Goal: Task Accomplishment & Management: Complete application form

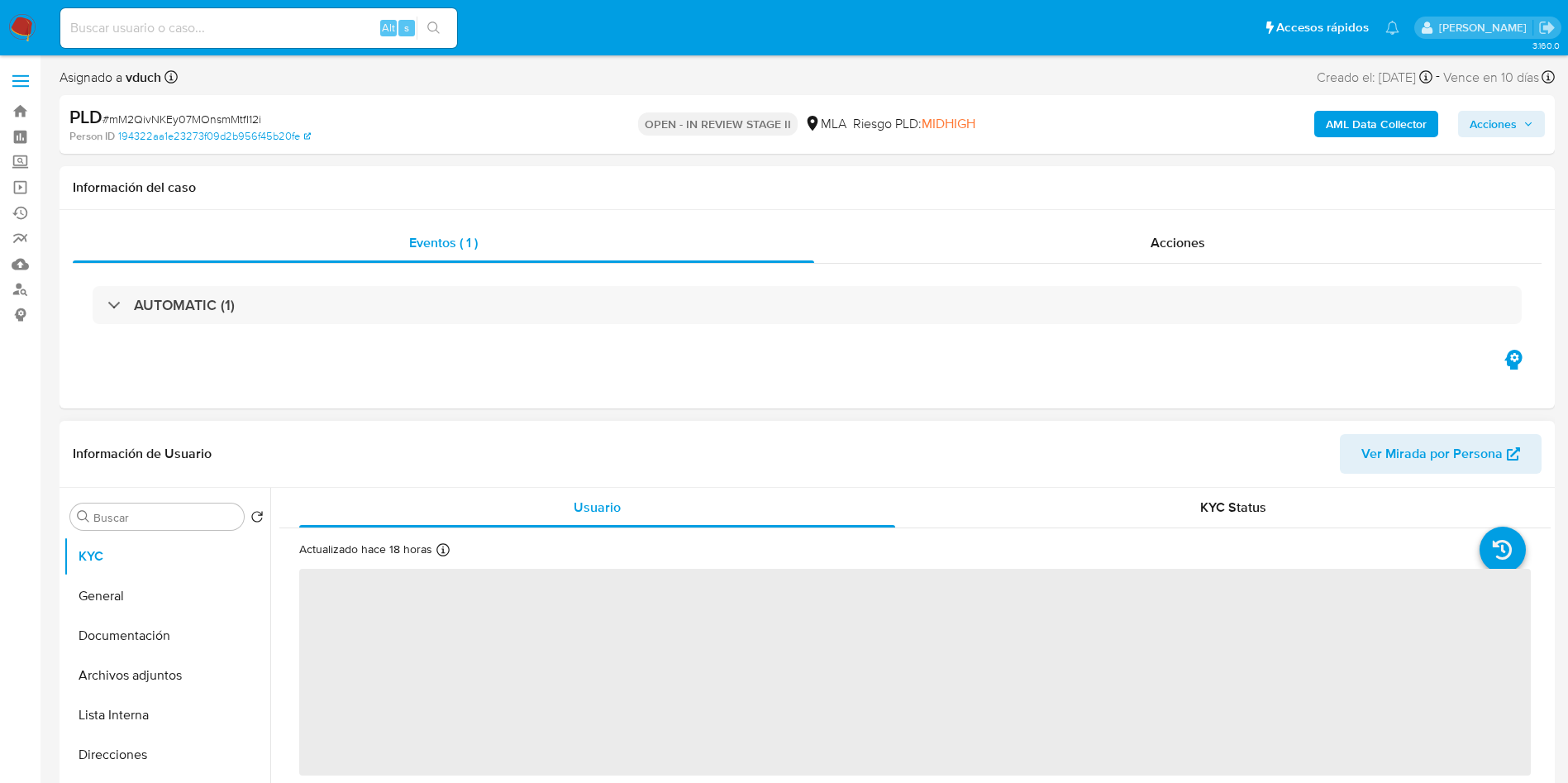
select select "10"
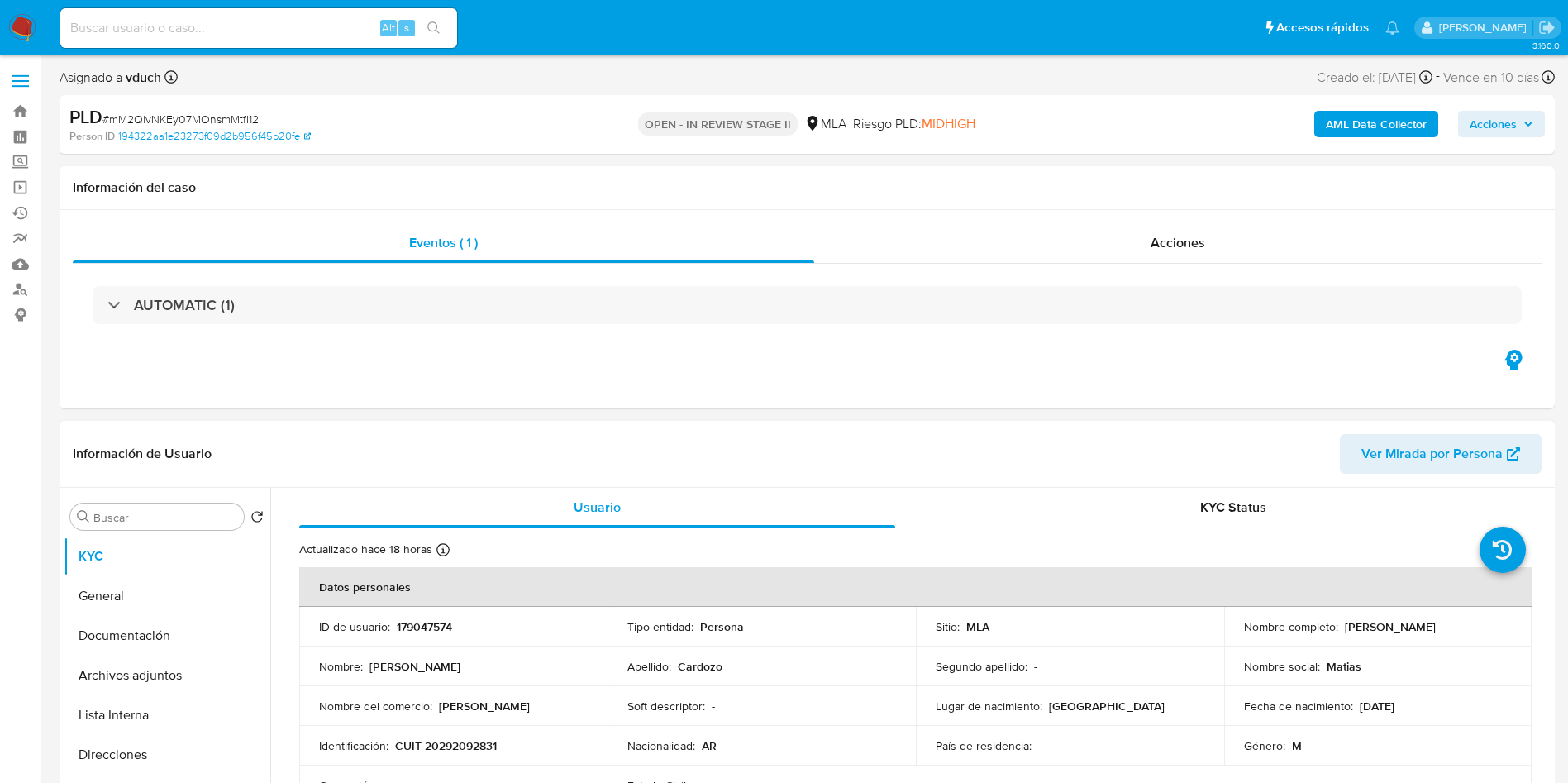
drag, startPoint x: 799, startPoint y: 623, endPoint x: 784, endPoint y: 615, distance: 17.0
click at [800, 624] on div "Tipo entidad : Persona" at bounding box center [761, 626] width 268 height 15
click at [239, 38] on input at bounding box center [258, 28] width 396 height 21
paste input "mM2QivNKEy07MOnsmMtfI12i"
type input "mM2QivNKEy07MOnsmMtfI12i"
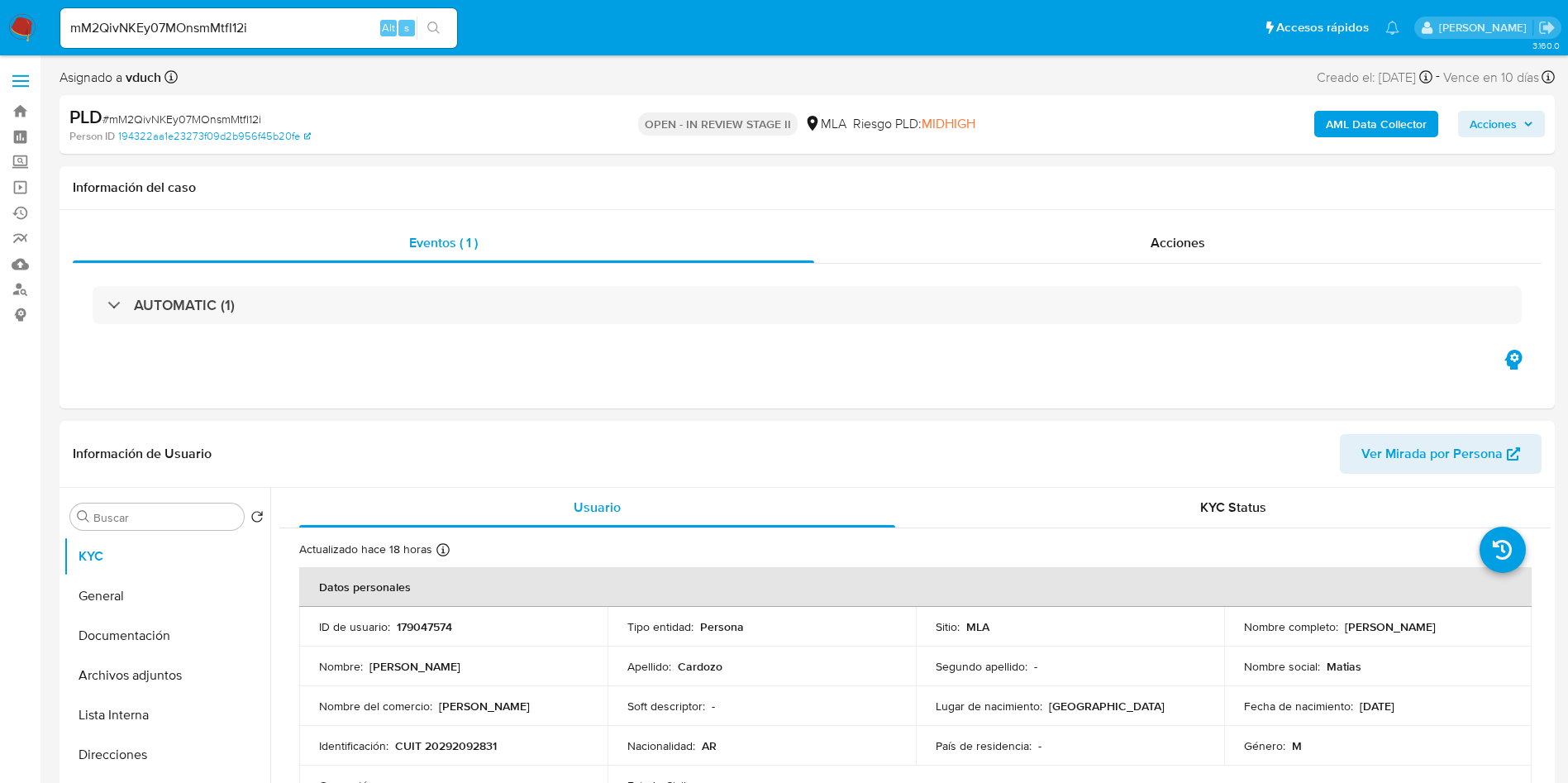
click at [421, 31] on button "search-icon" at bounding box center [433, 28] width 34 height 23
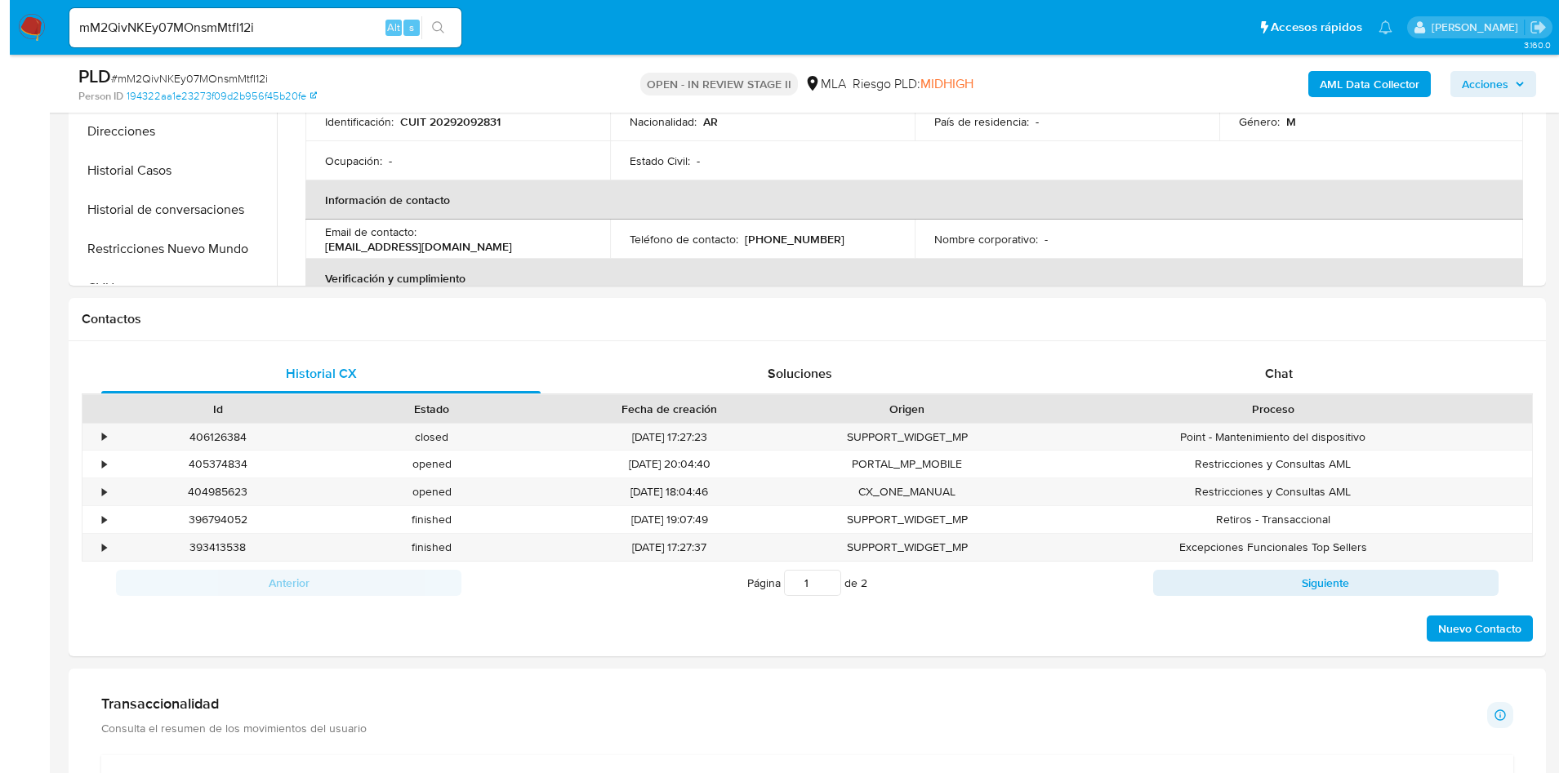
scroll to position [612, 0]
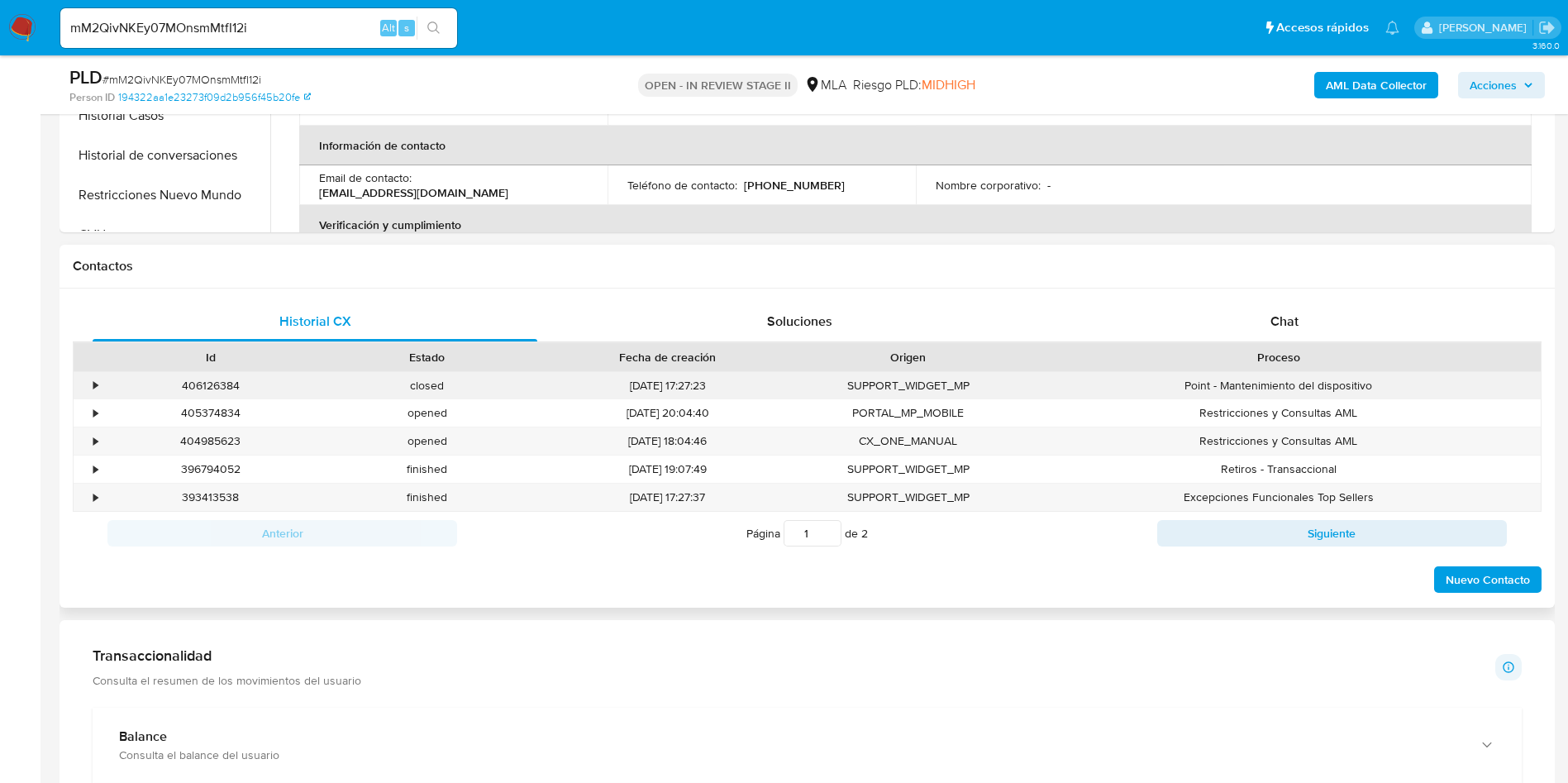
click at [89, 386] on div "•" at bounding box center [88, 386] width 29 height 27
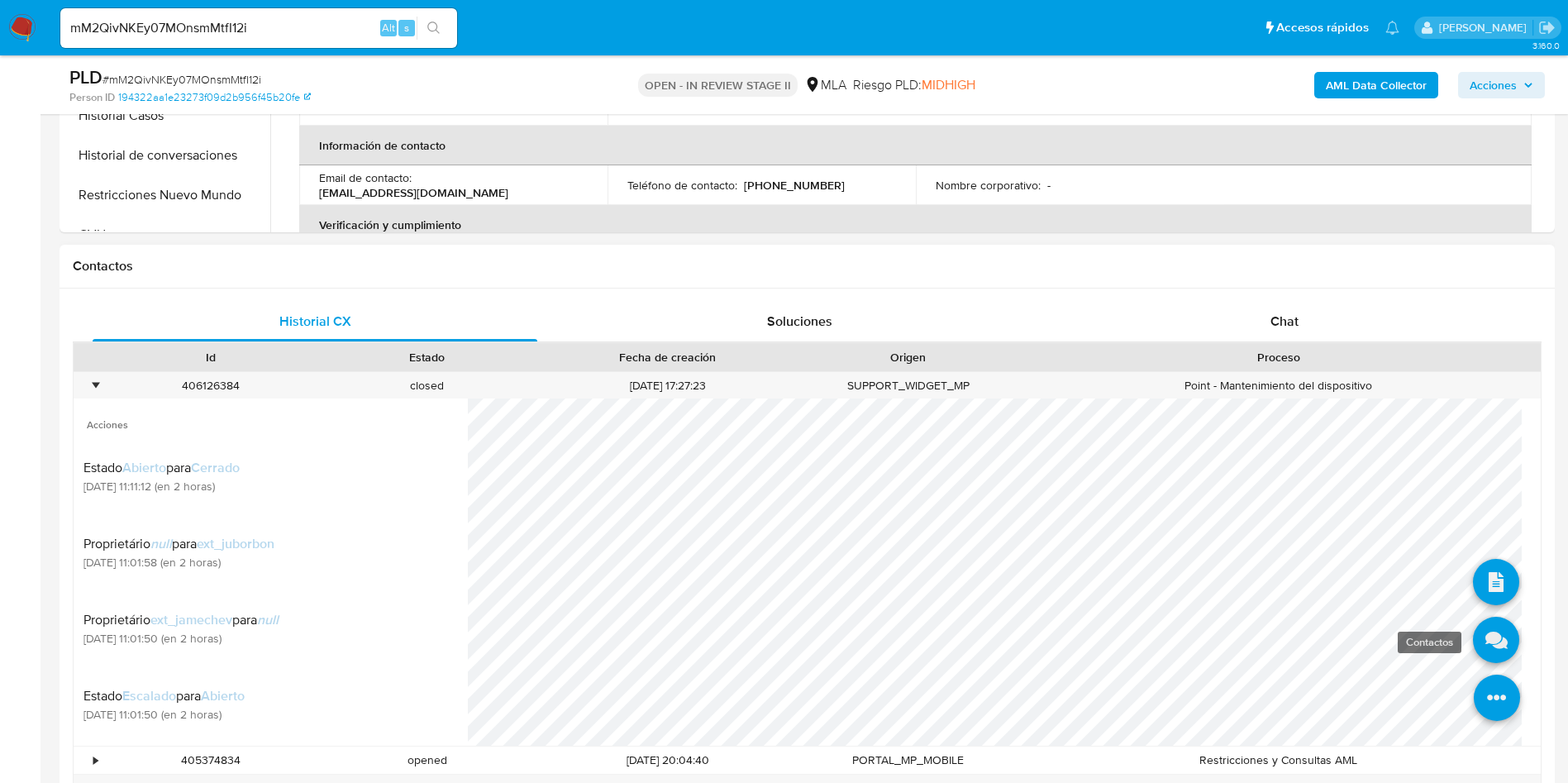
click at [1475, 648] on icon at bounding box center [1496, 641] width 47 height 47
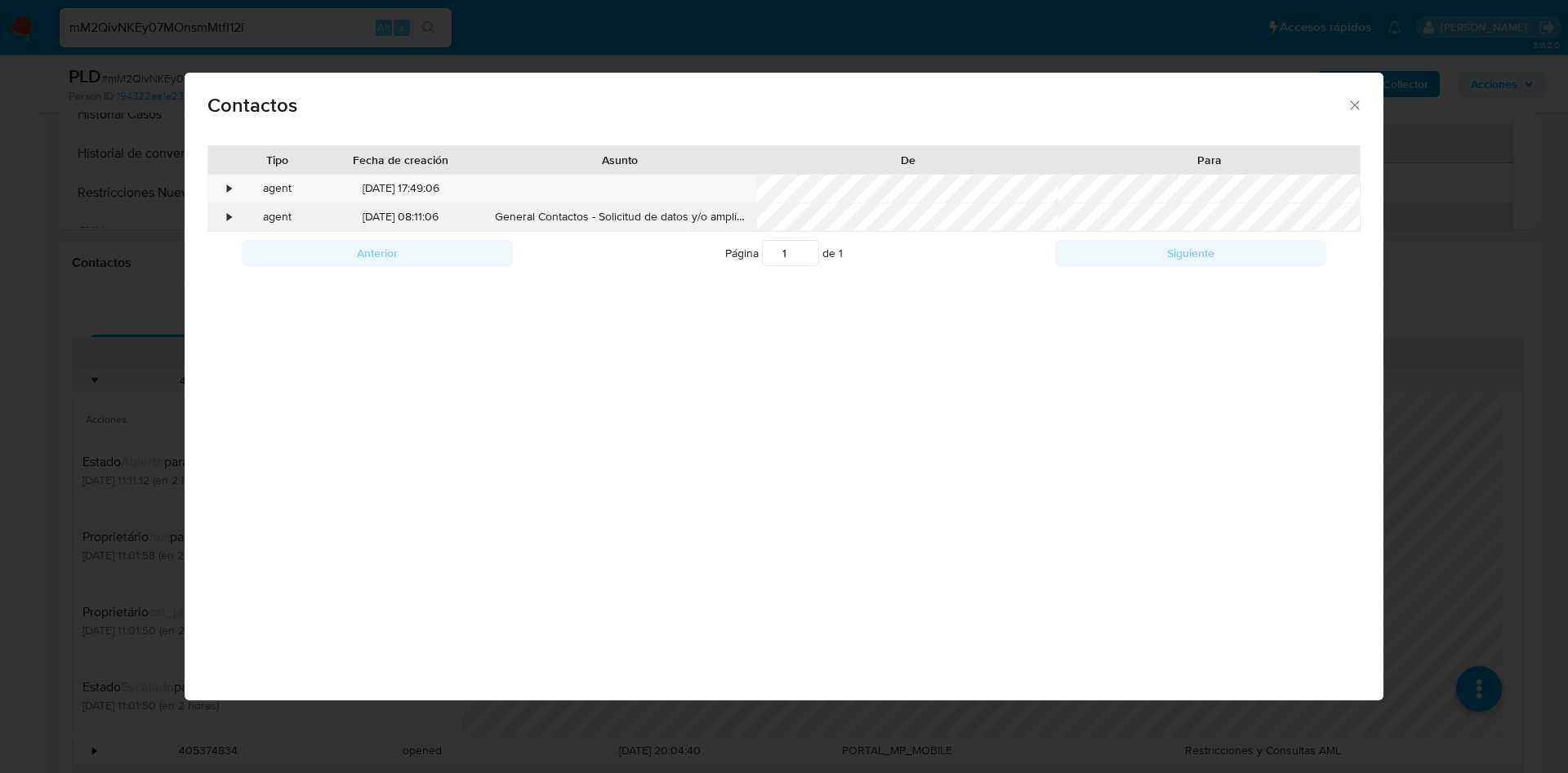
click at [228, 213] on div "•" at bounding box center [230, 216] width 4 height 16
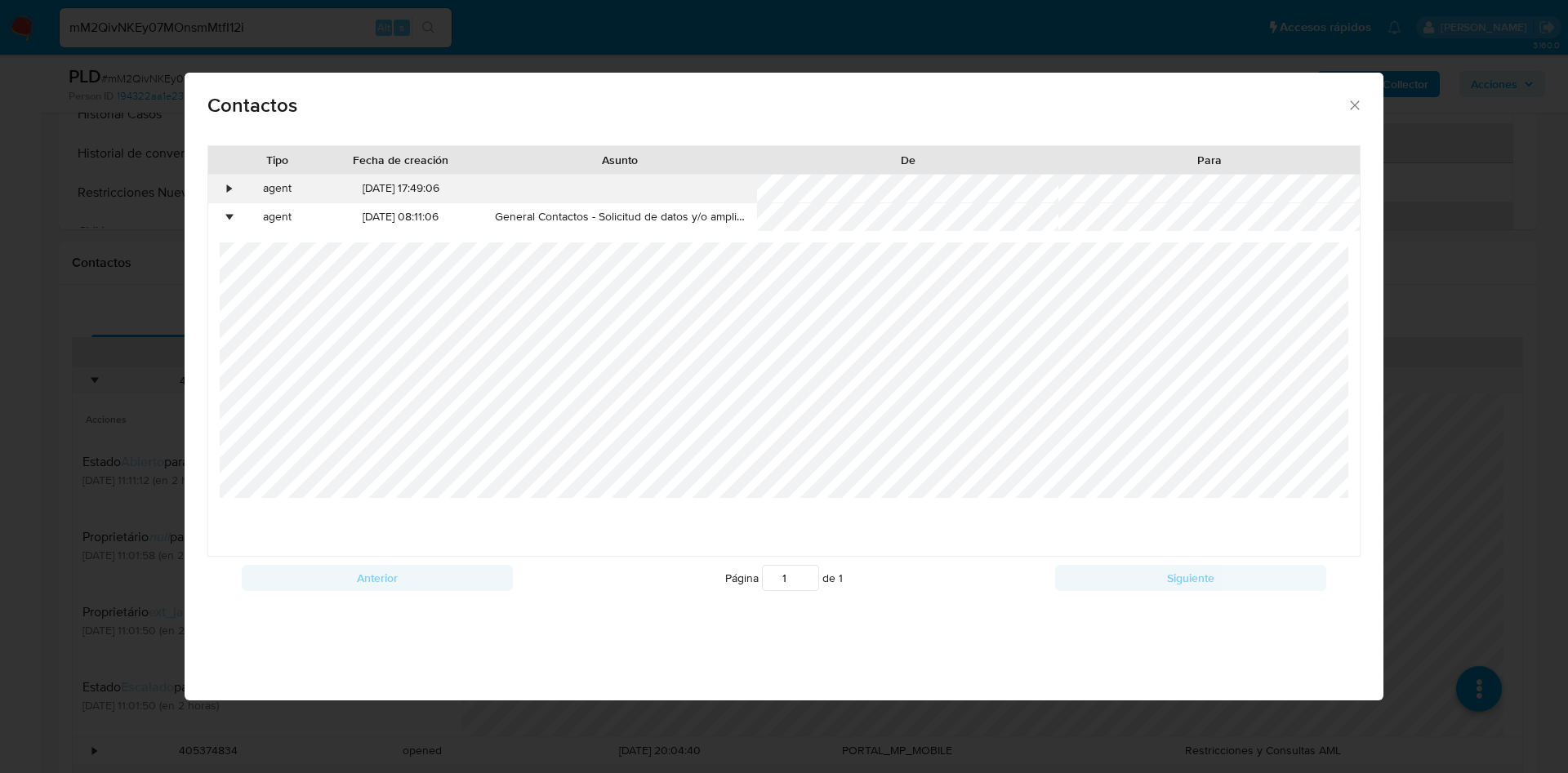
click at [235, 188] on div "•" at bounding box center [223, 188] width 29 height 28
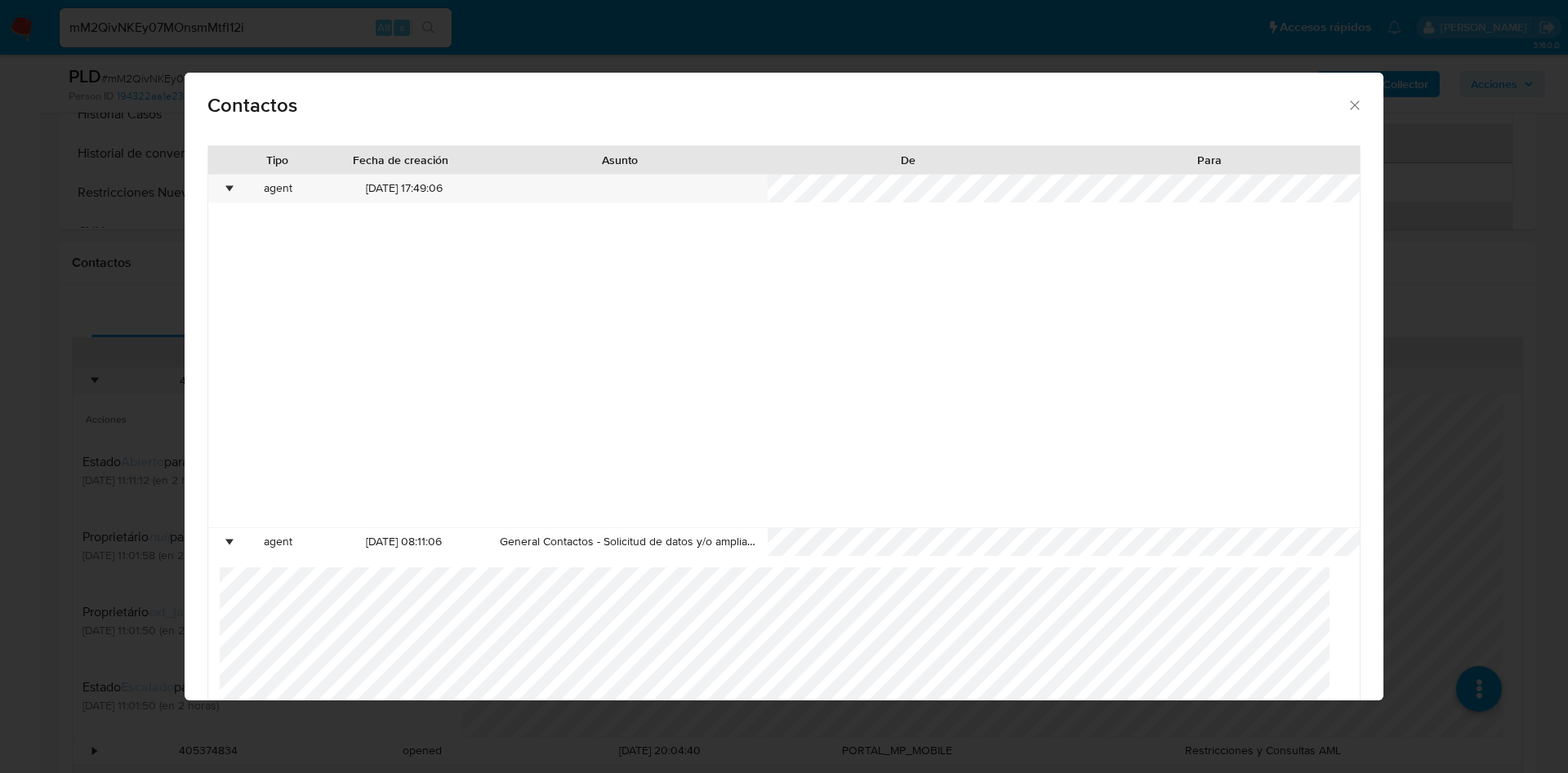
click at [34, 243] on div "Contactos Tipo Fecha de creación Asunto De Para • agent 18/09/2025 17:49:06 • a…" at bounding box center [784, 386] width 1568 height 773
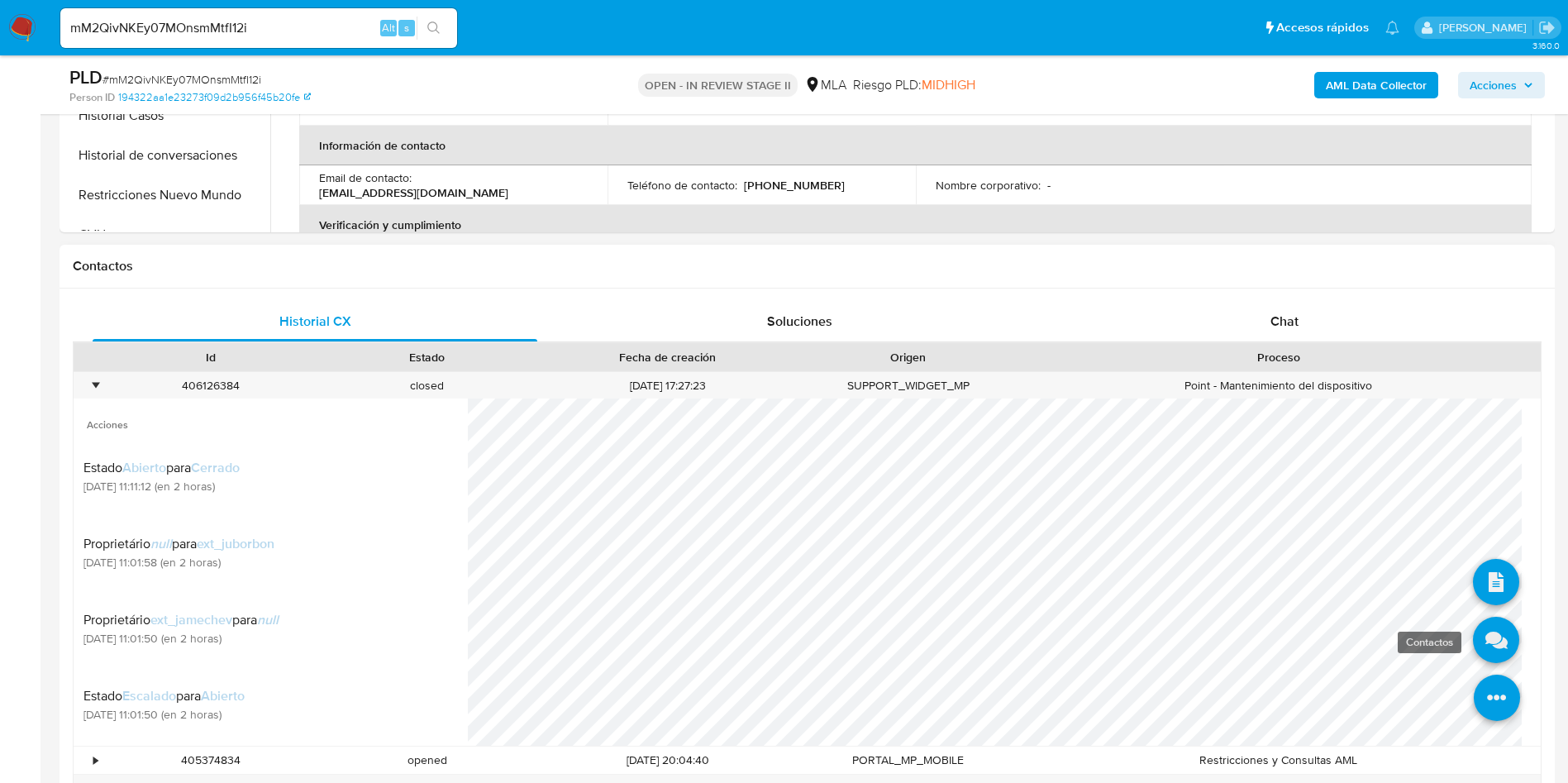
click at [1478, 660] on icon at bounding box center [1496, 641] width 47 height 47
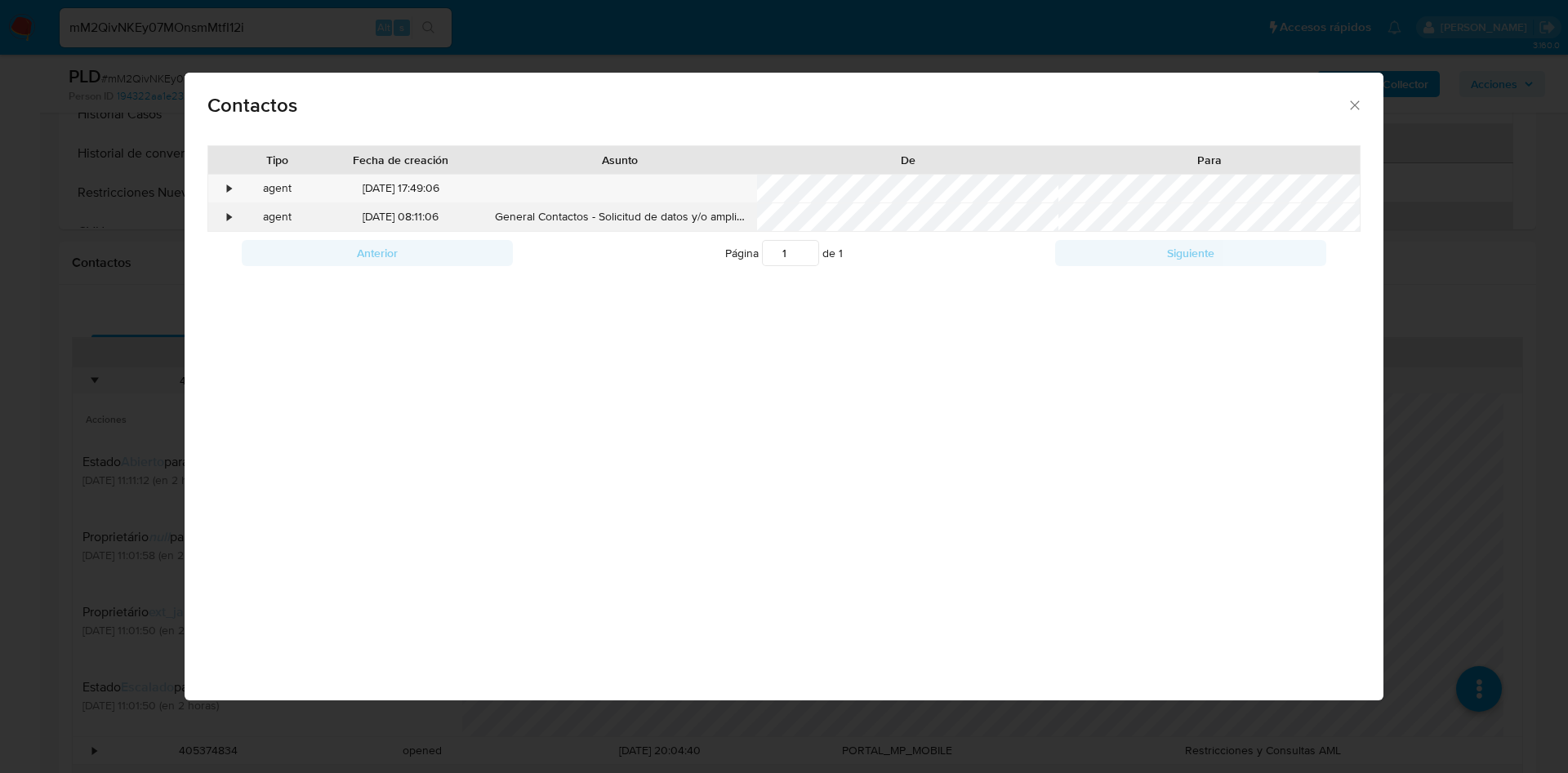
click at [231, 224] on div "•" at bounding box center [230, 216] width 4 height 16
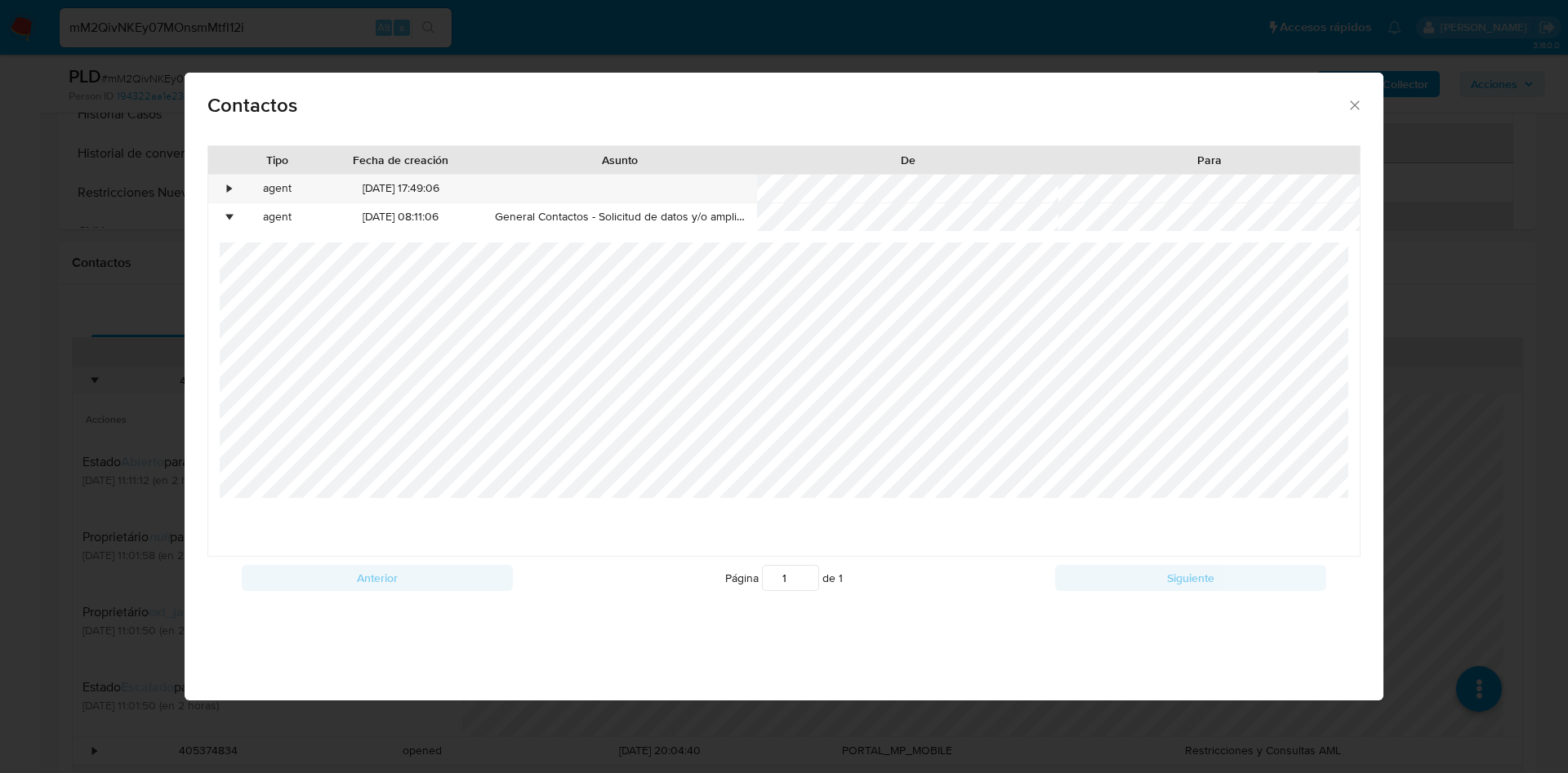
drag, startPoint x: 190, startPoint y: 228, endPoint x: 106, endPoint y: 393, distance: 185.2
click at [189, 228] on div "Tipo Fecha de creación Asunto De Para • agent 18/09/2025 17:49:06 • agent 19/09…" at bounding box center [784, 376] width 1199 height 489
click at [98, 367] on div "Contactos Tipo Fecha de creación Asunto De Para • agent 18/09/2025 17:49:06 • a…" at bounding box center [784, 386] width 1568 height 773
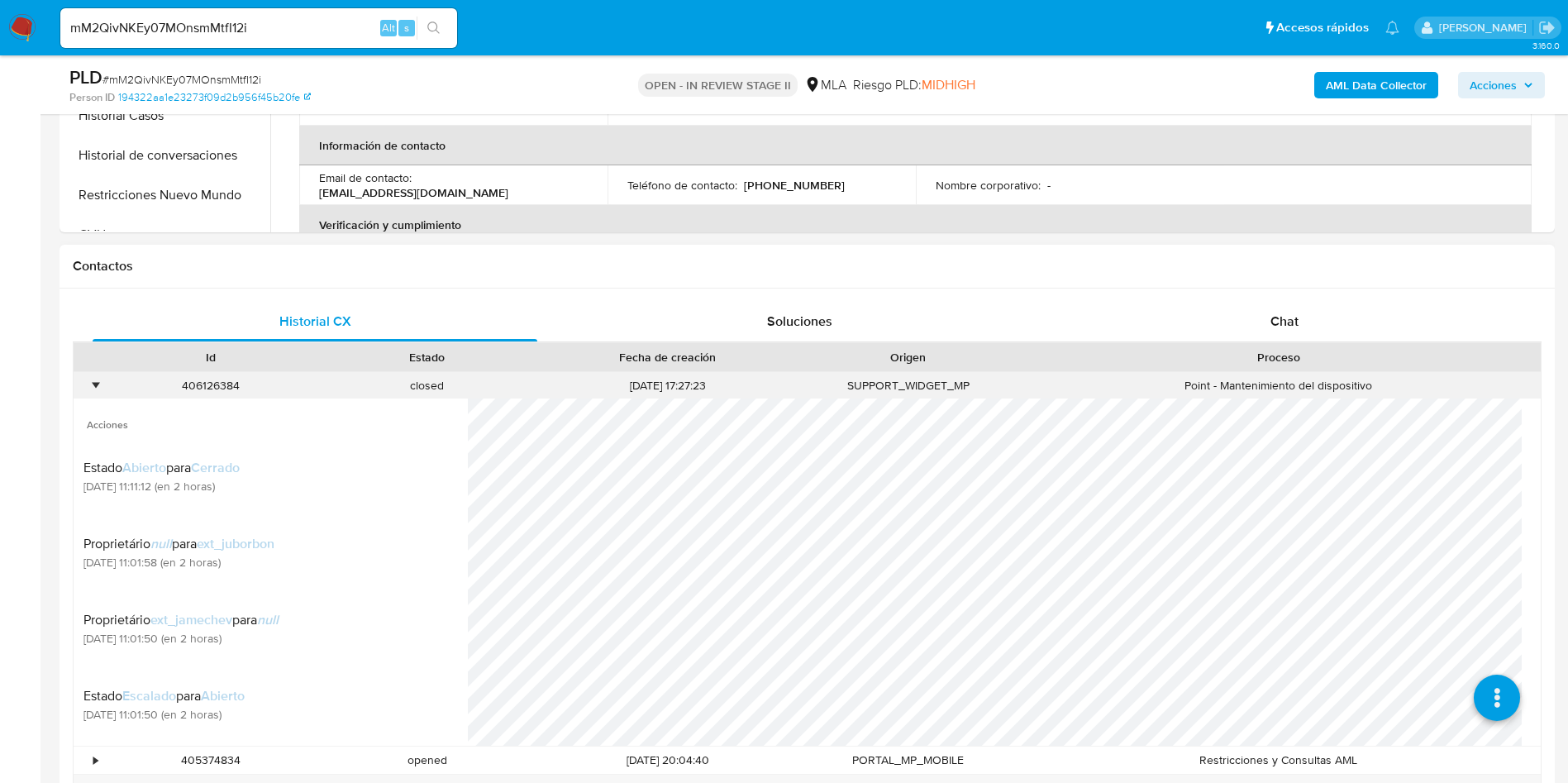
click at [96, 385] on div "•" at bounding box center [95, 386] width 4 height 16
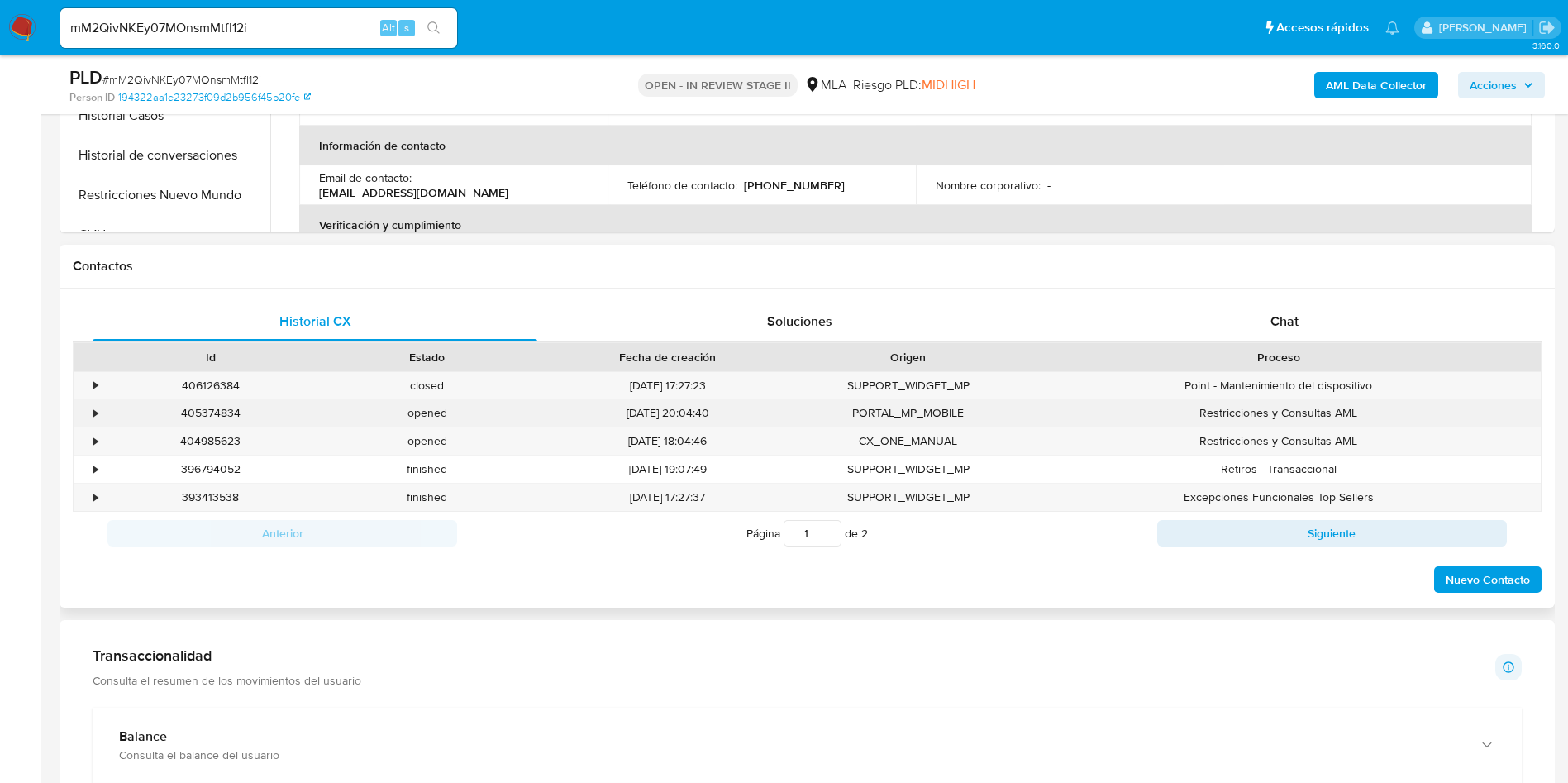
click at [93, 412] on div "•" at bounding box center [95, 413] width 4 height 16
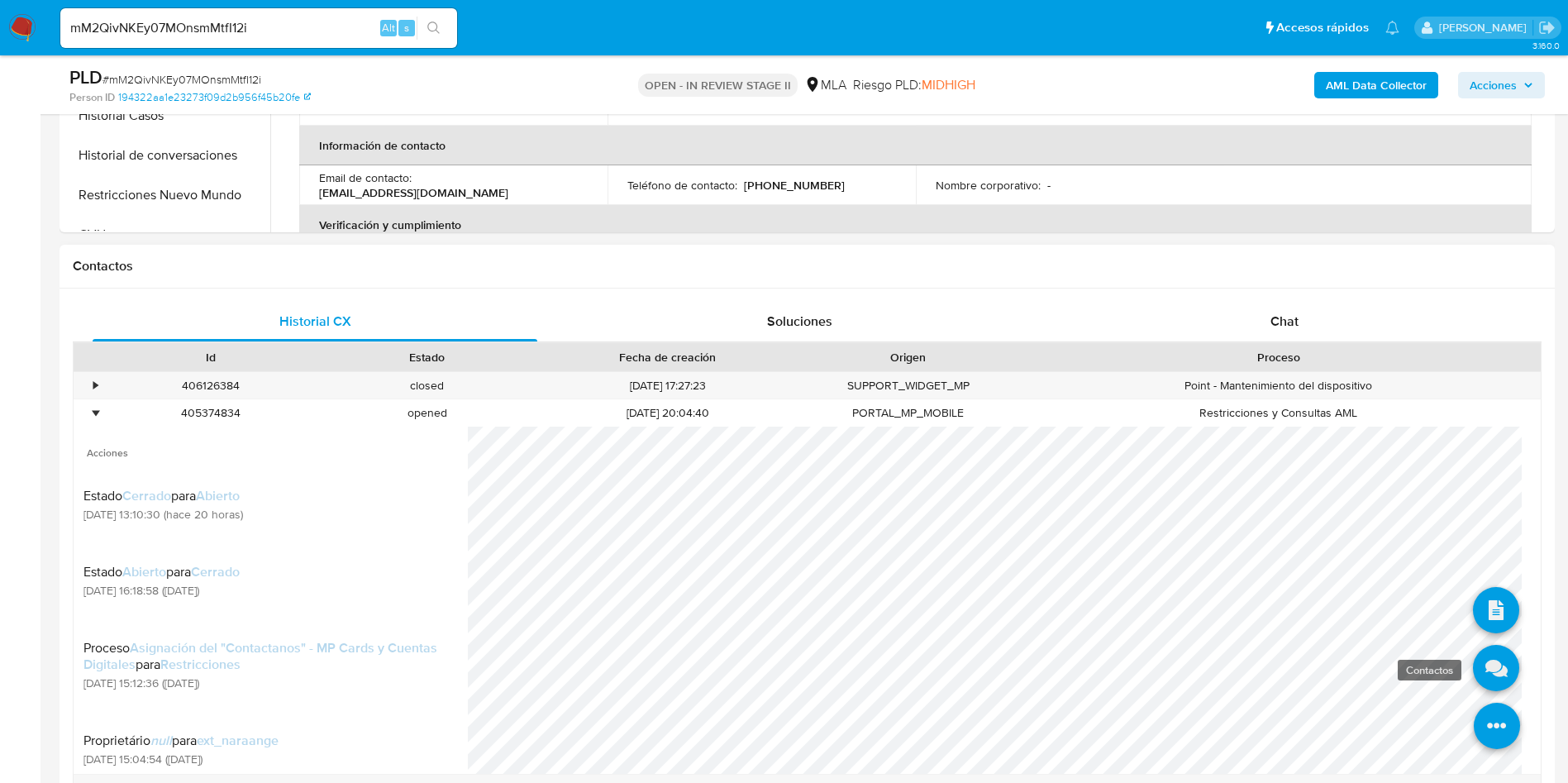
click at [1473, 669] on icon at bounding box center [1496, 668] width 47 height 47
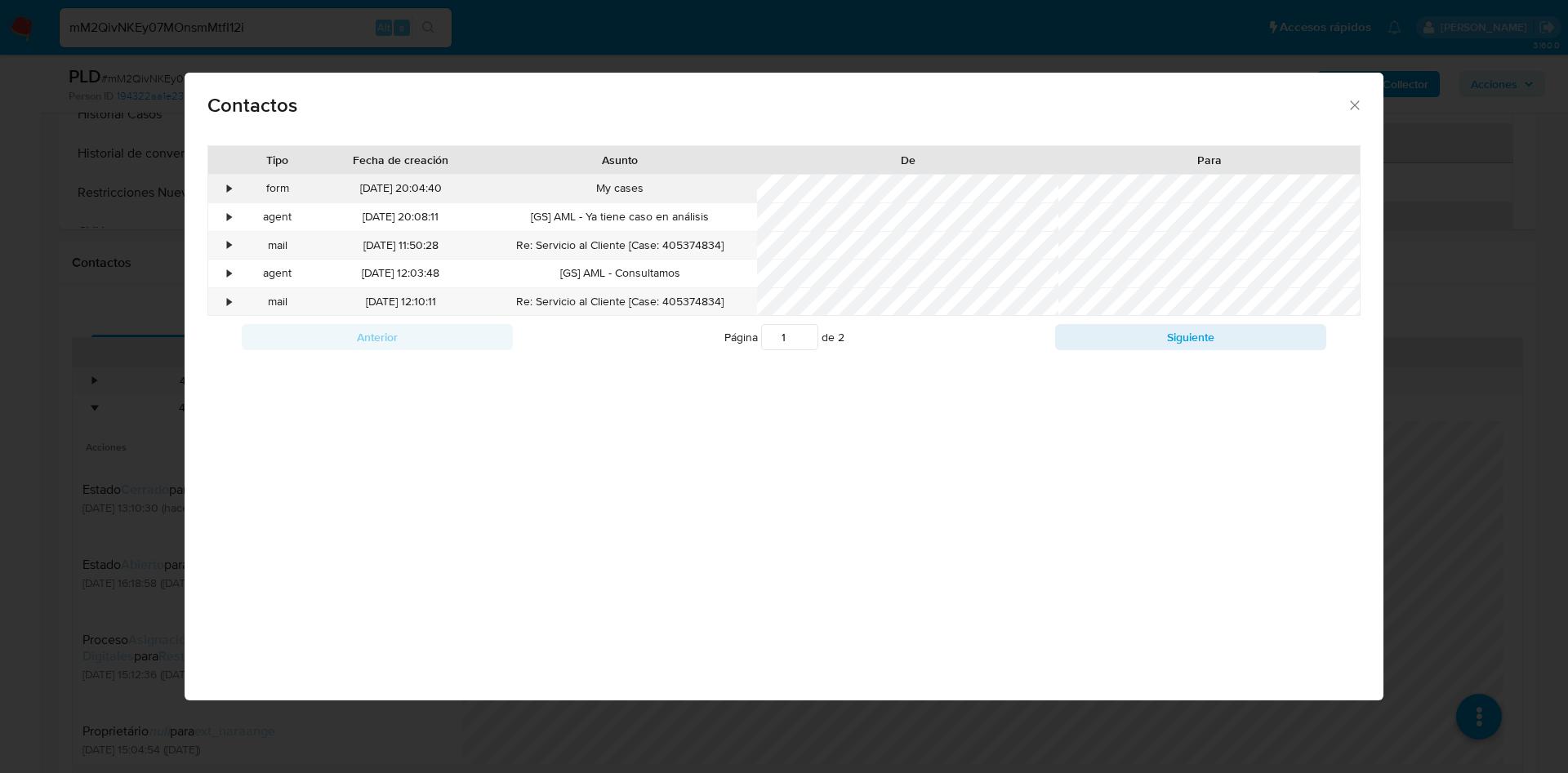
click at [225, 194] on div "•" at bounding box center [223, 188] width 29 height 28
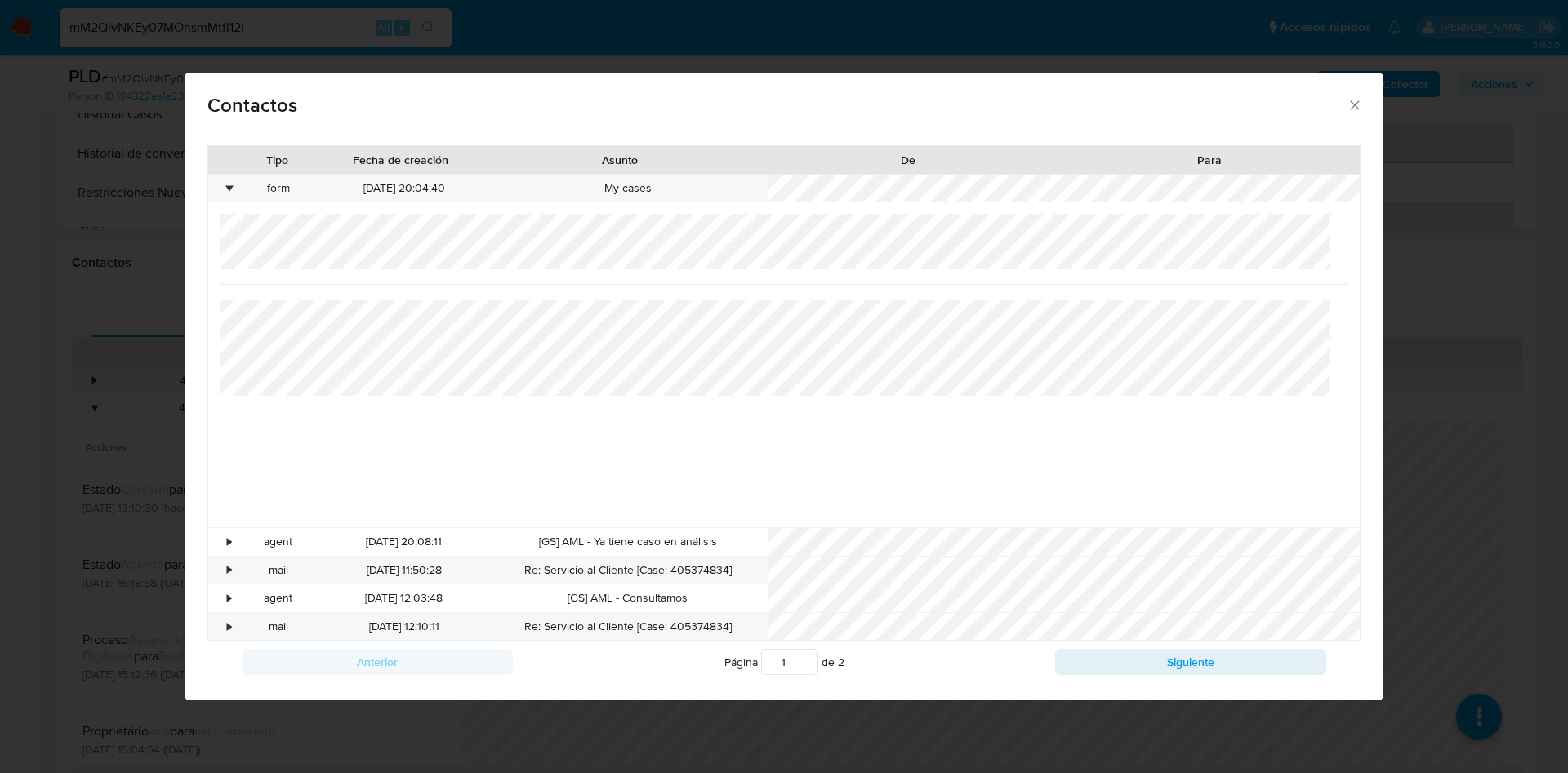
click at [1347, 108] on icon "close" at bounding box center [1355, 105] width 16 height 16
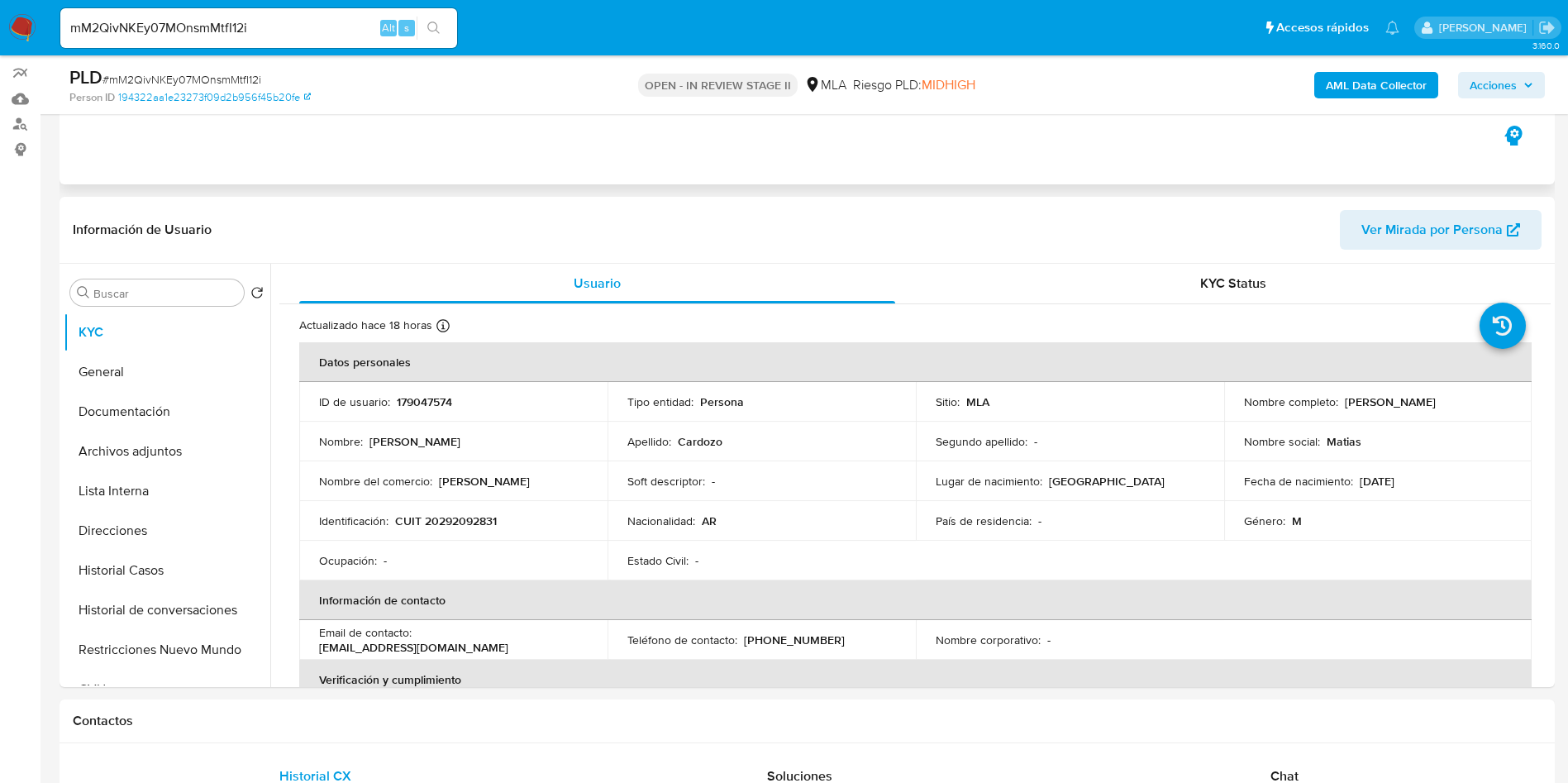
scroll to position [0, 0]
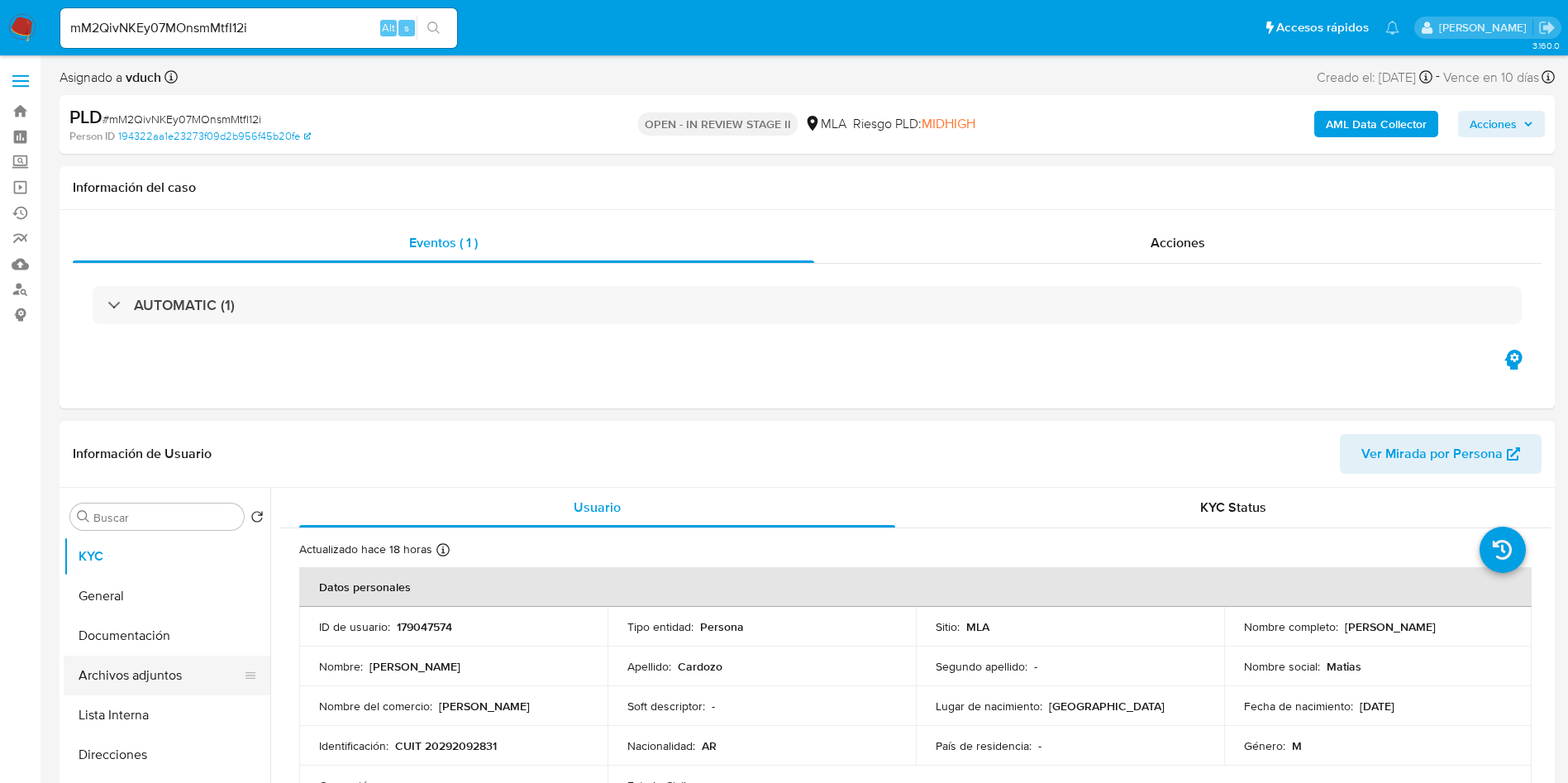
click at [188, 676] on button "Archivos adjuntos" at bounding box center [161, 674] width 194 height 40
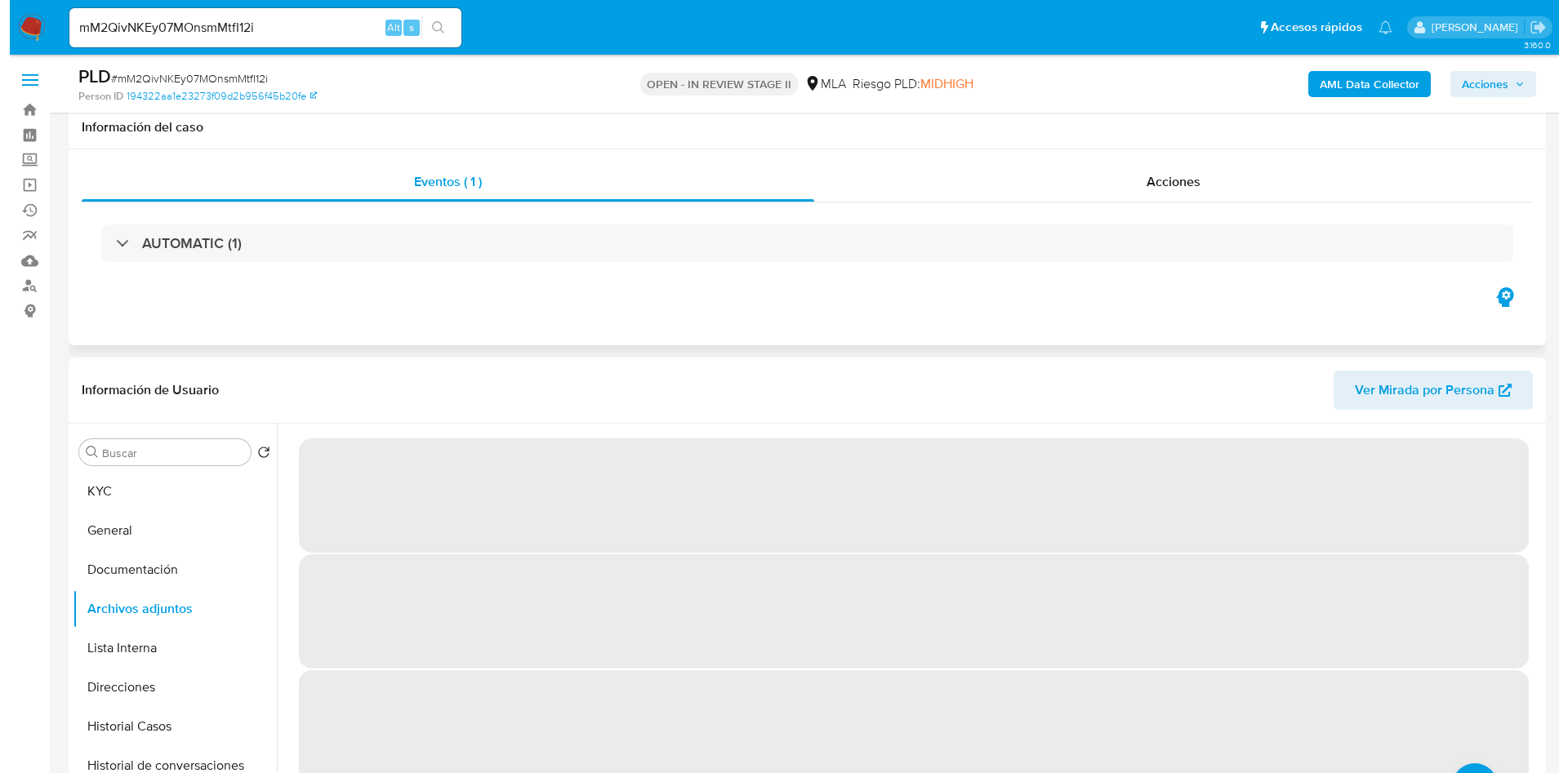
scroll to position [122, 0]
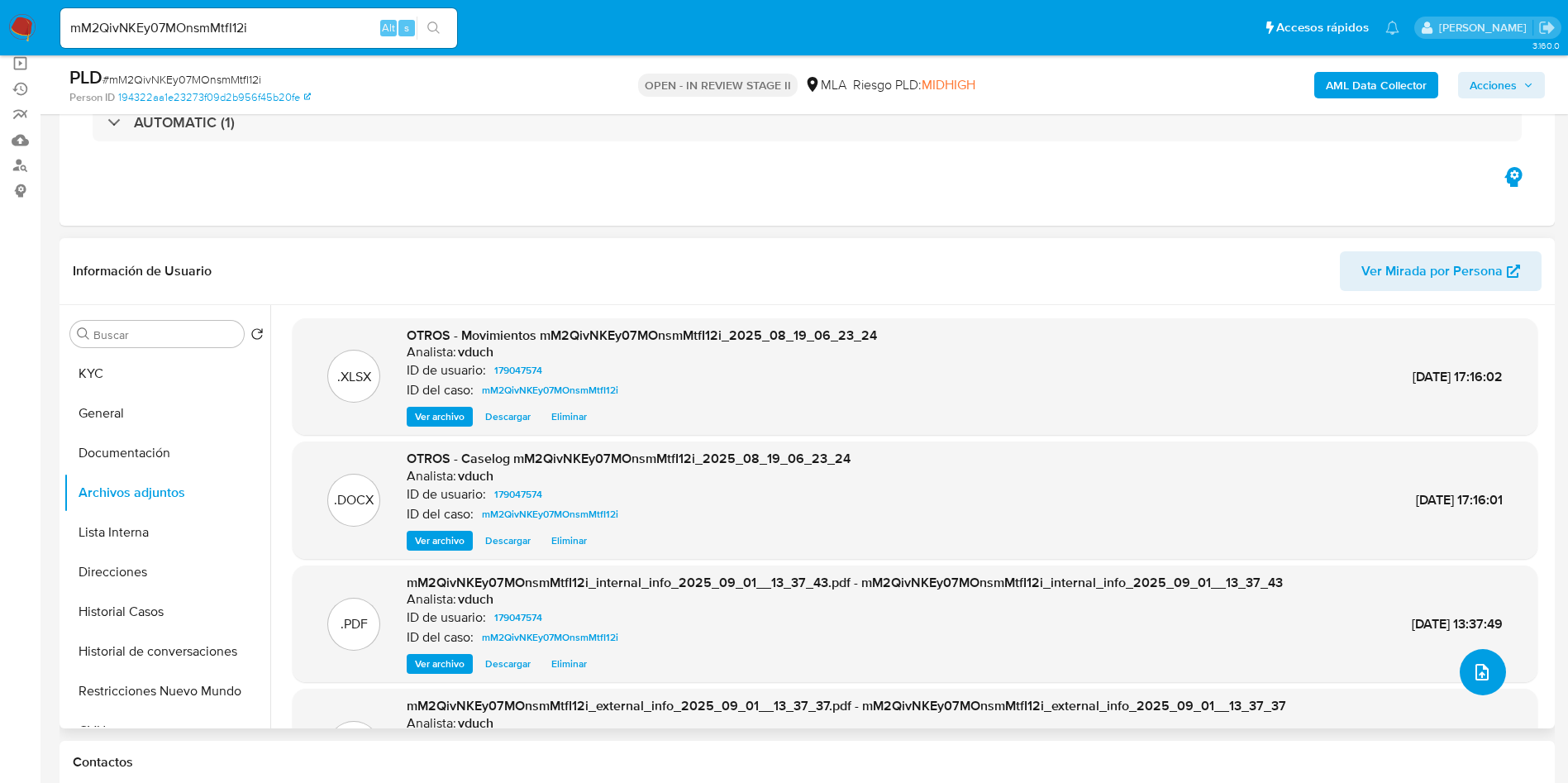
click at [1474, 683] on button "upload-file" at bounding box center [1483, 673] width 47 height 47
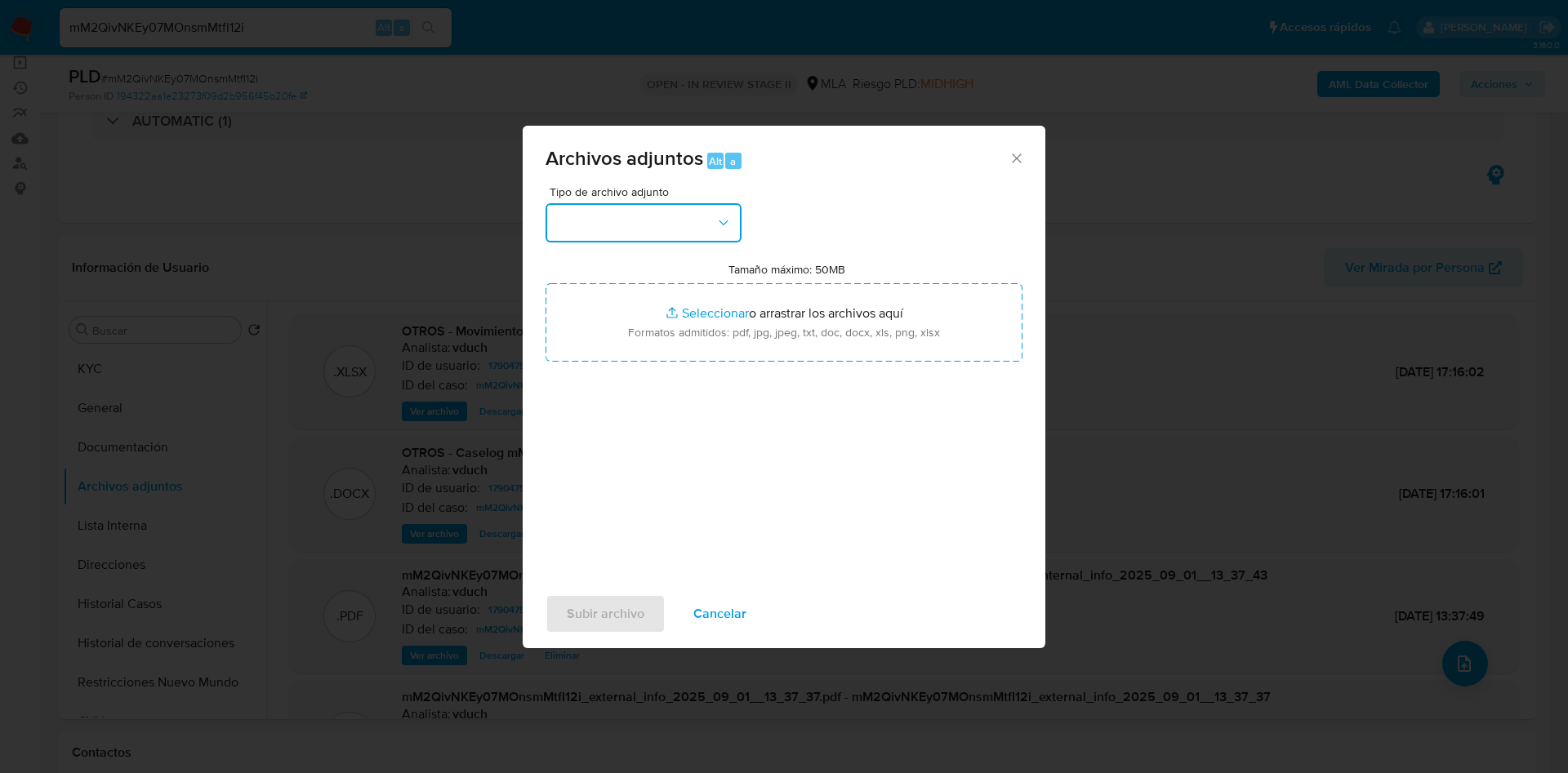
click at [702, 235] on button "button" at bounding box center [643, 222] width 196 height 39
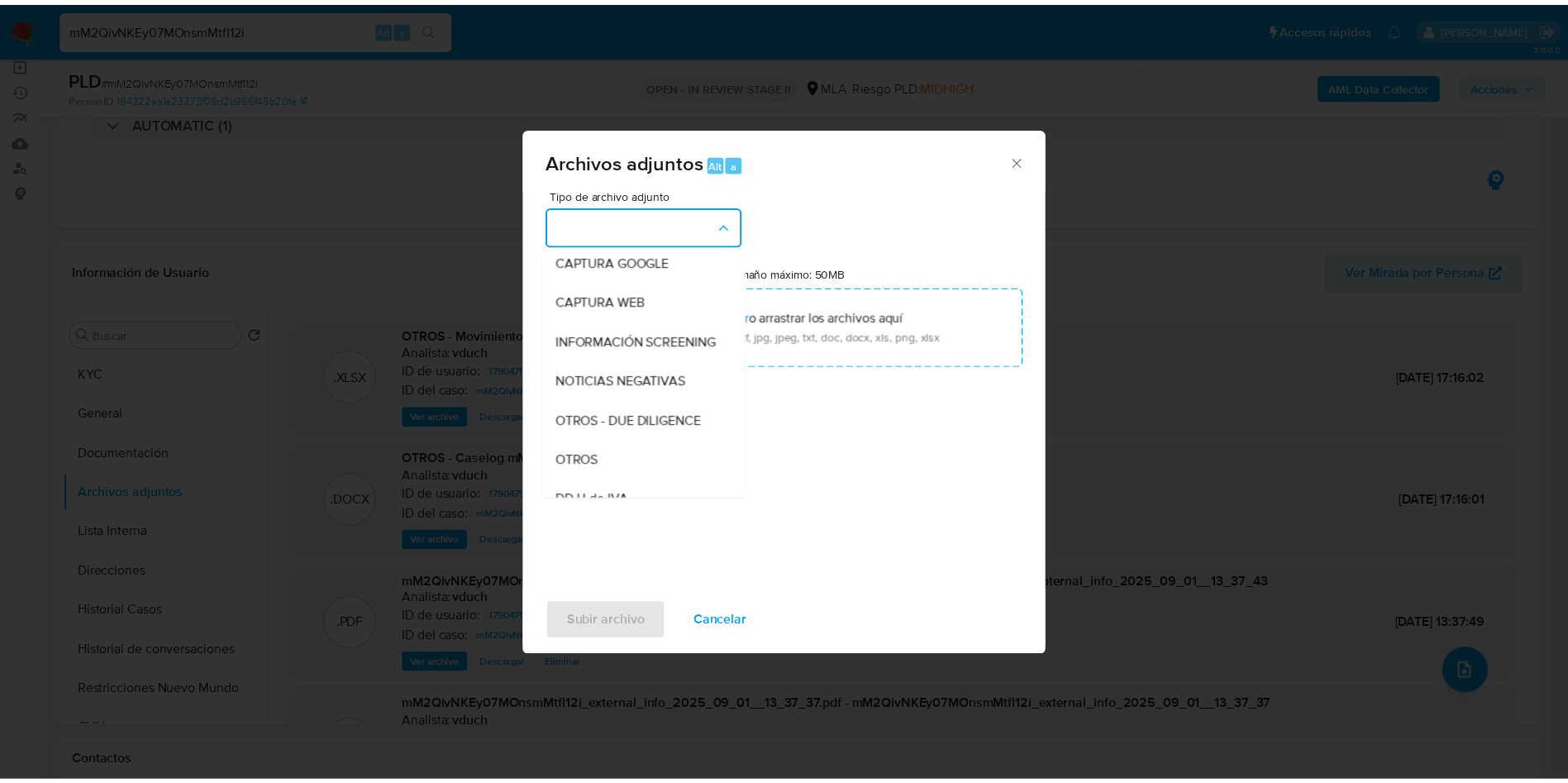
scroll to position [0, 0]
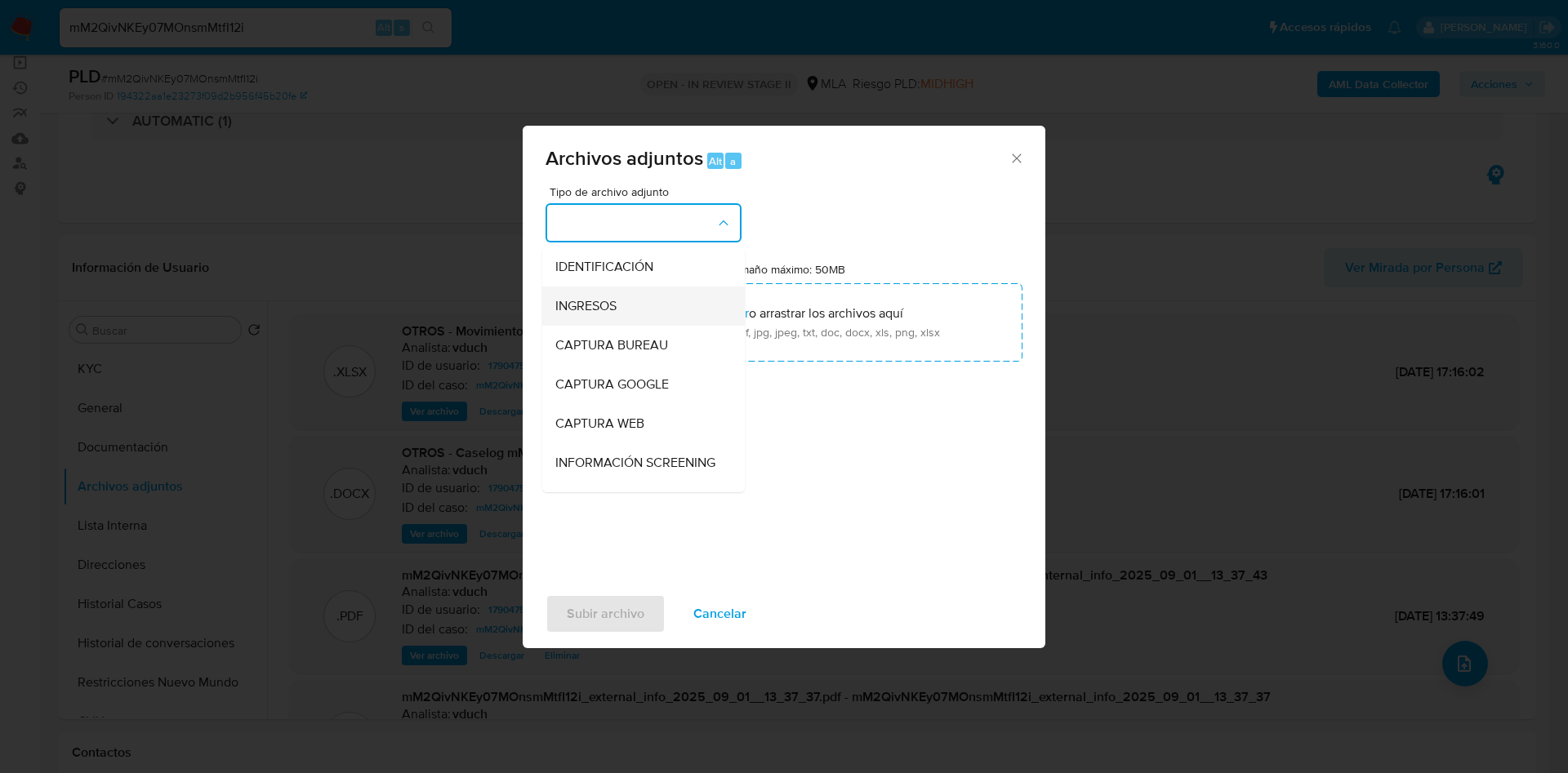
click at [657, 309] on div "INGRESOS" at bounding box center [638, 305] width 167 height 39
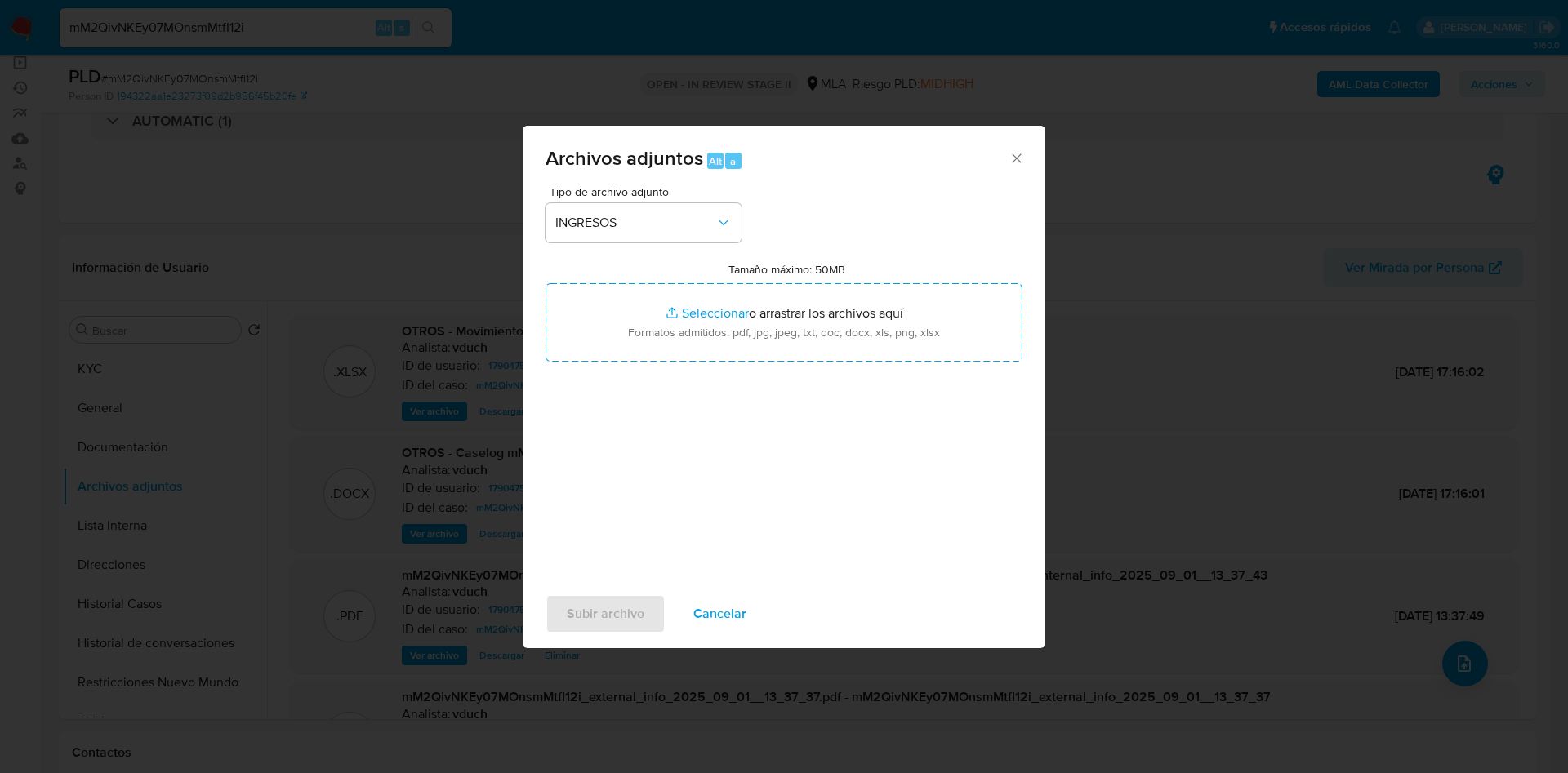
click at [750, 607] on button "Cancelar" at bounding box center [720, 613] width 96 height 39
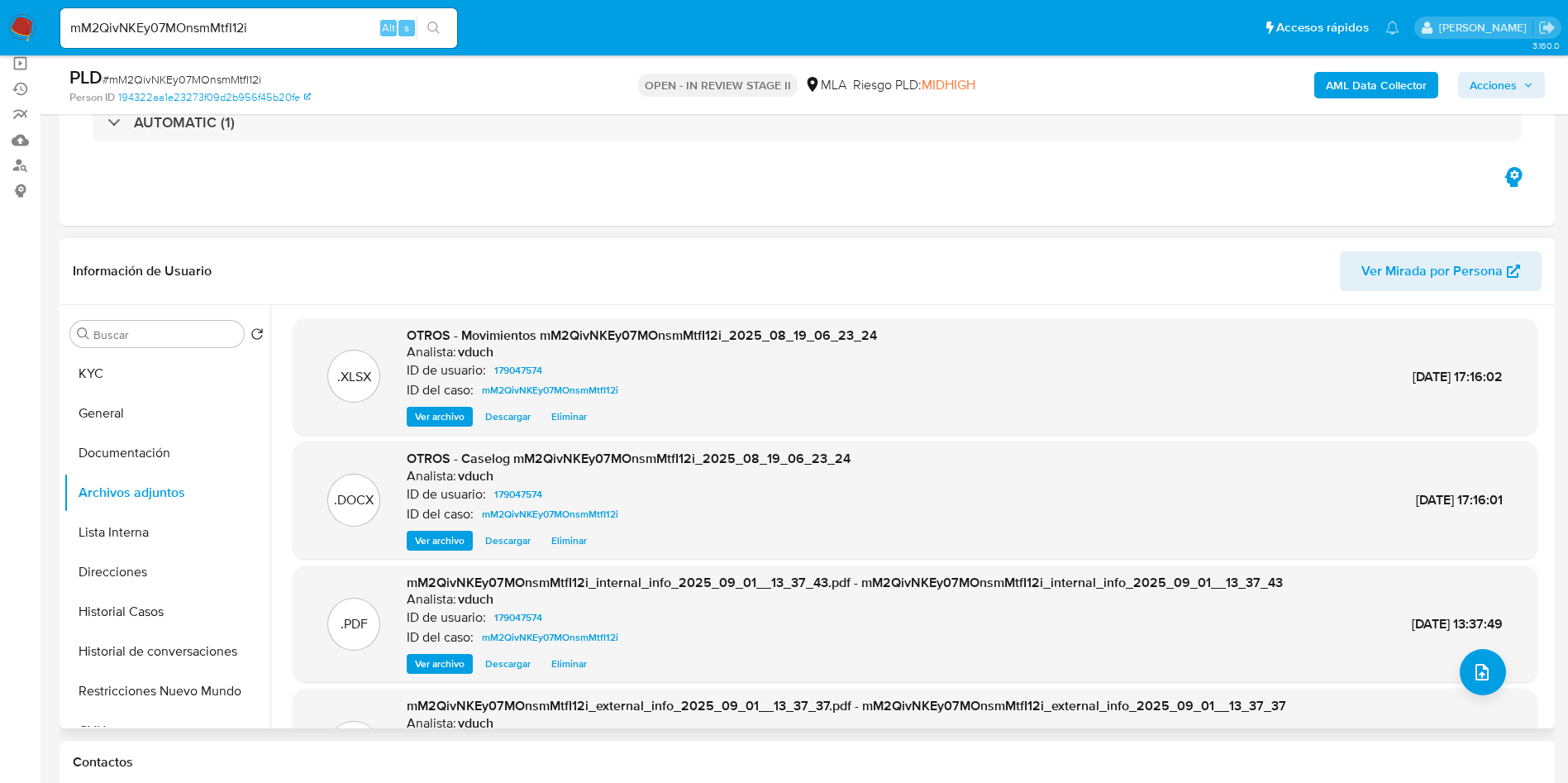
click at [110, 352] on div "Buscar Volver al orden por defecto KYC General Documentación Archivos adjuntos …" at bounding box center [167, 517] width 206 height 421
click at [110, 354] on button "KYC" at bounding box center [161, 373] width 194 height 40
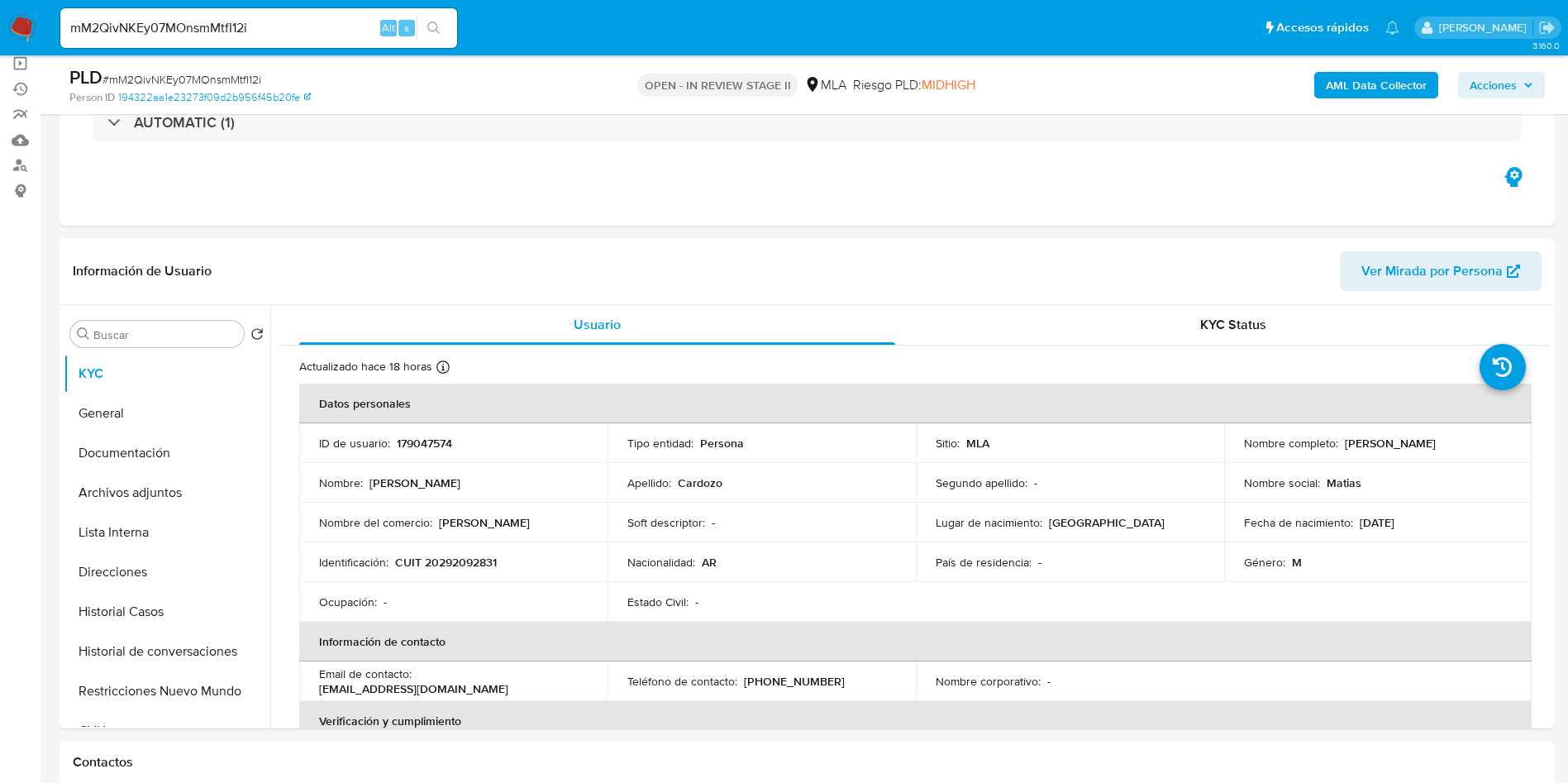
click at [1333, 431] on td "Nombre completo : Matias Luis Cardozo" at bounding box center [1378, 443] width 308 height 40
drag, startPoint x: 1340, startPoint y: 440, endPoint x: 1454, endPoint y: 445, distance: 114.1
click at [1454, 445] on div "Nombre completo : Matias Luis Cardozo" at bounding box center [1378, 443] width 268 height 15
copy p "[PERSON_NAME] [PERSON_NAME]"
click at [125, 493] on button "Archivos adjuntos" at bounding box center [161, 492] width 194 height 40
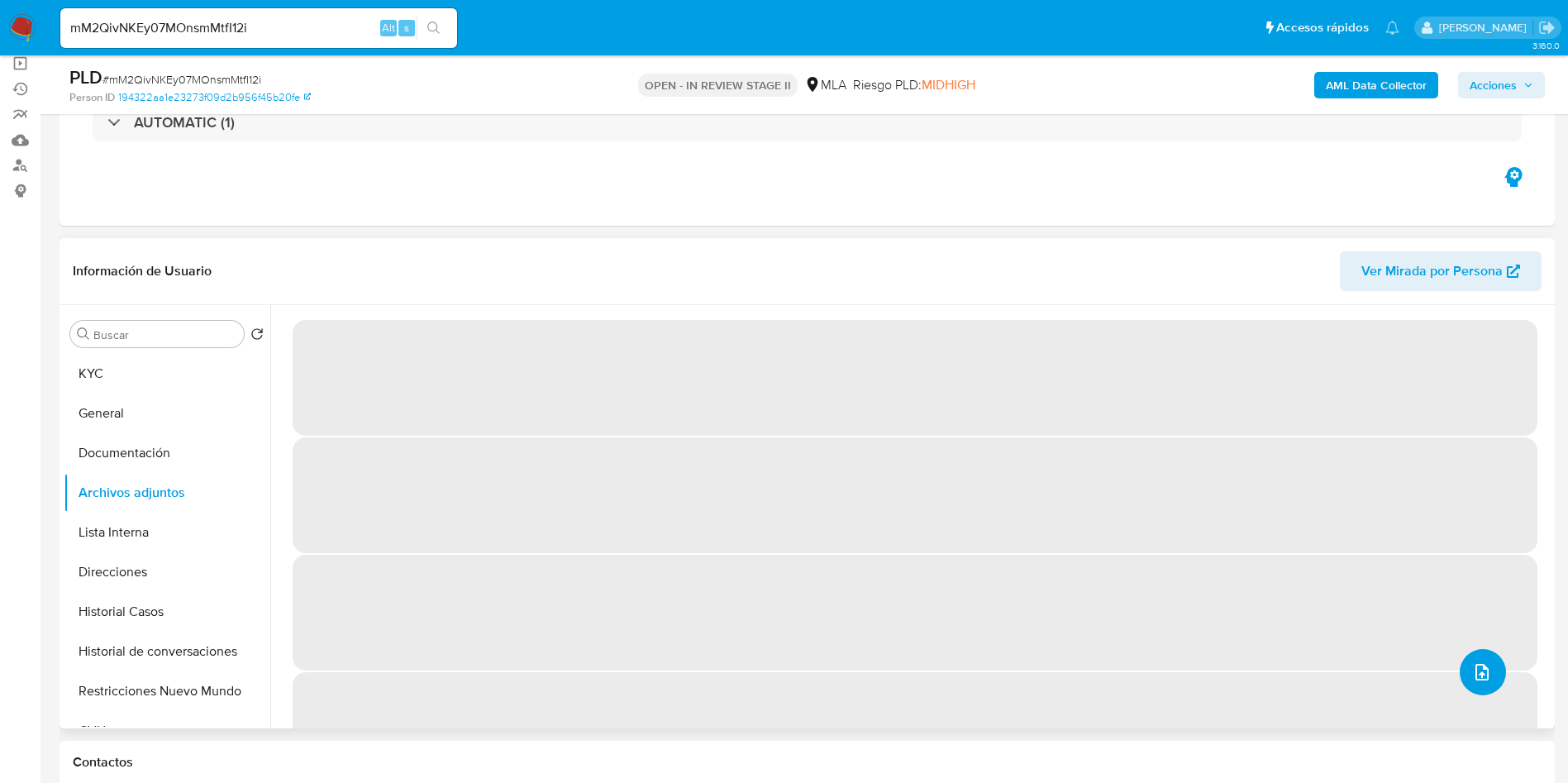
click at [1479, 655] on button "upload-file" at bounding box center [1483, 673] width 47 height 47
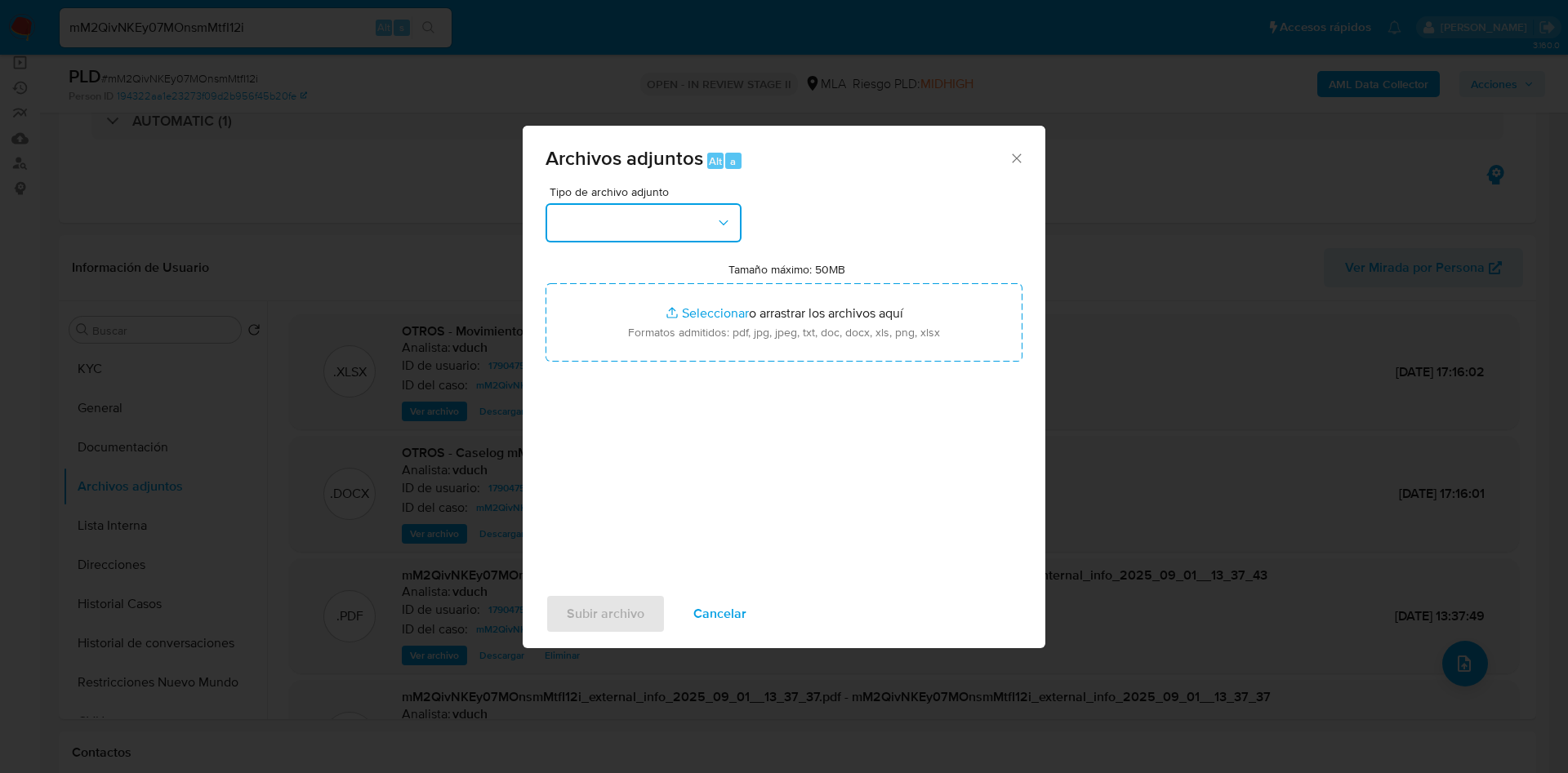
click at [696, 232] on button "button" at bounding box center [643, 222] width 196 height 39
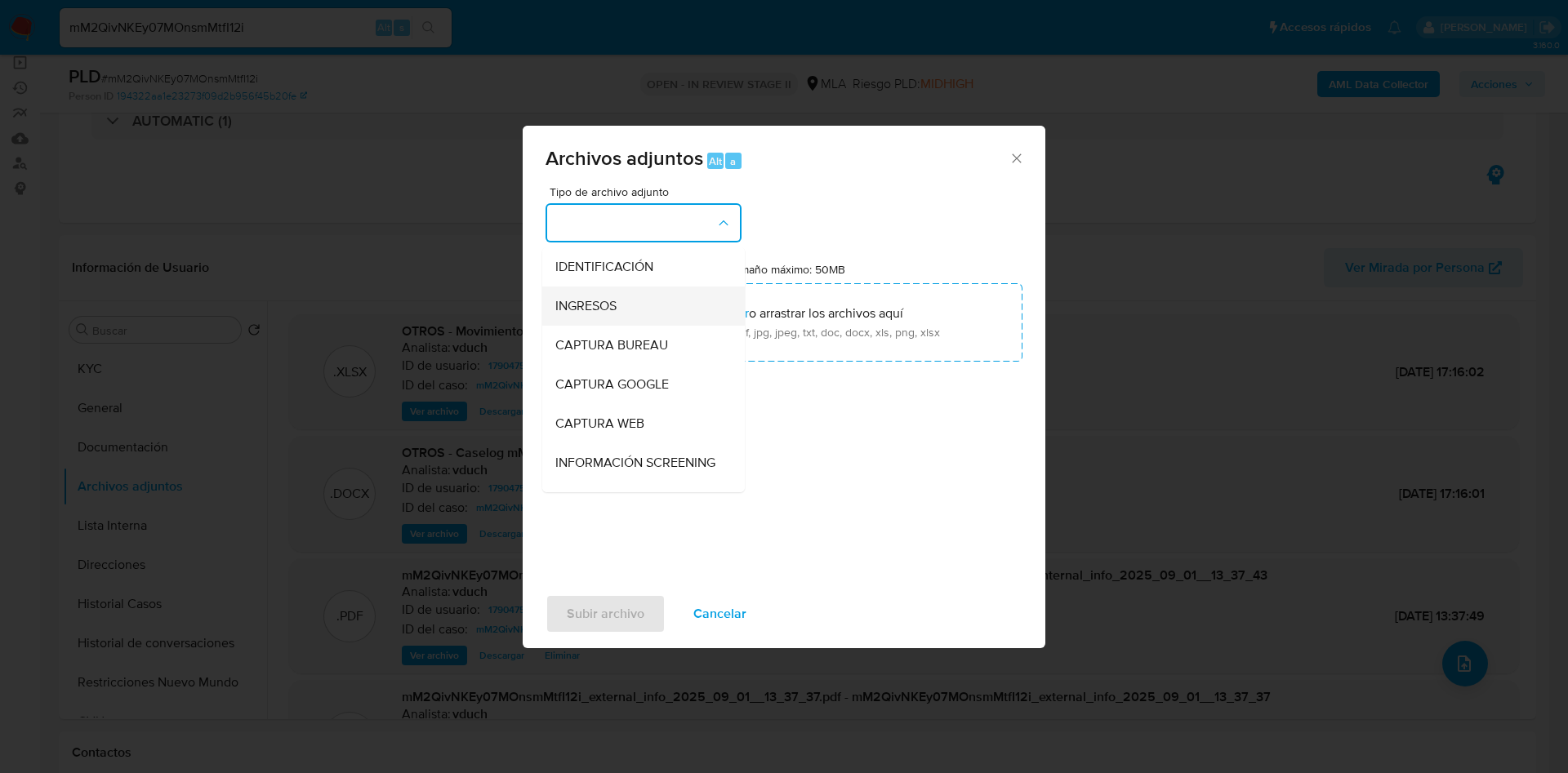
click at [631, 311] on div "INGRESOS" at bounding box center [638, 305] width 167 height 39
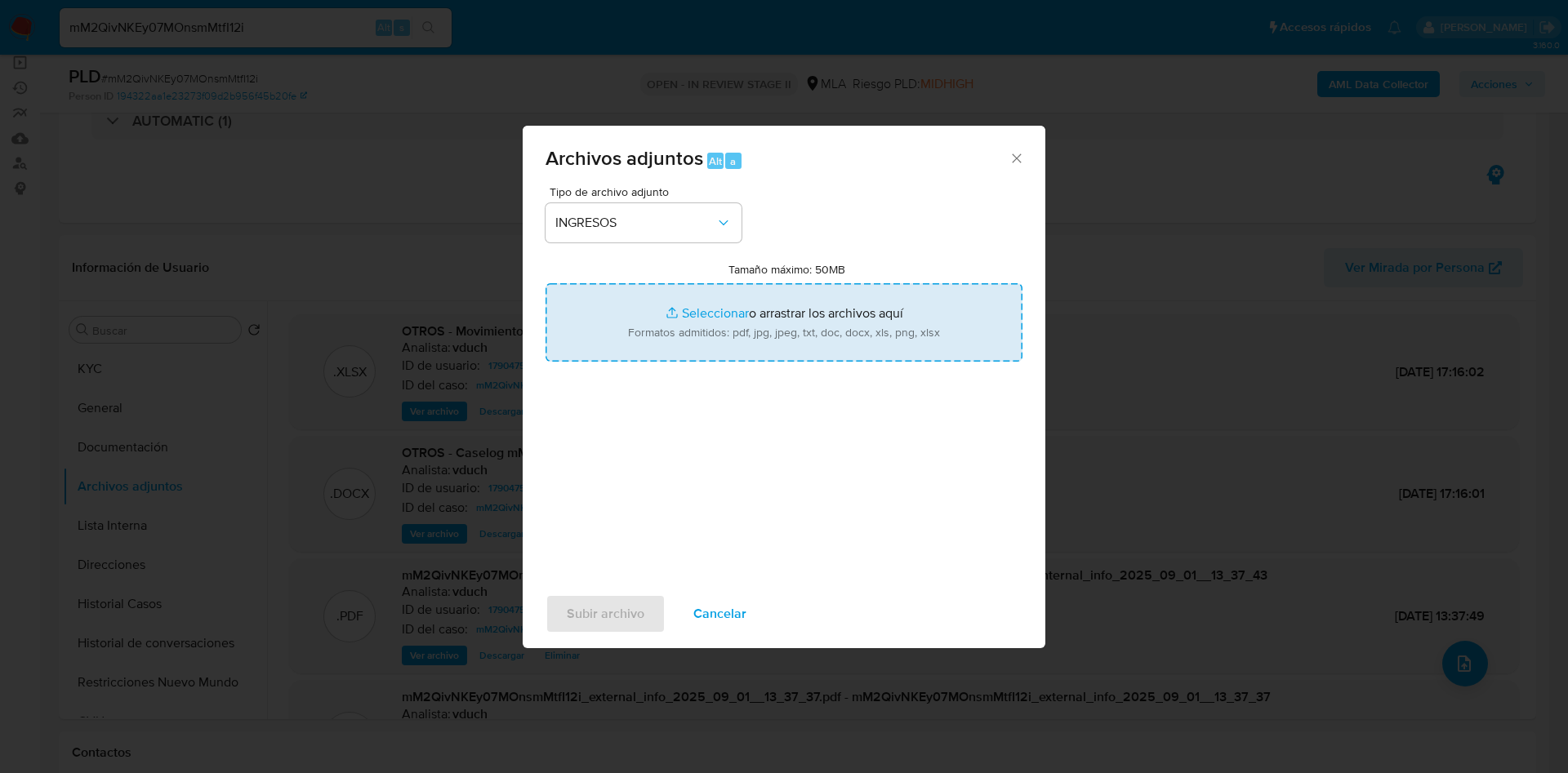
type input "C:\fakepath\Matias Luis Cardozo - Documentacion.pdf"
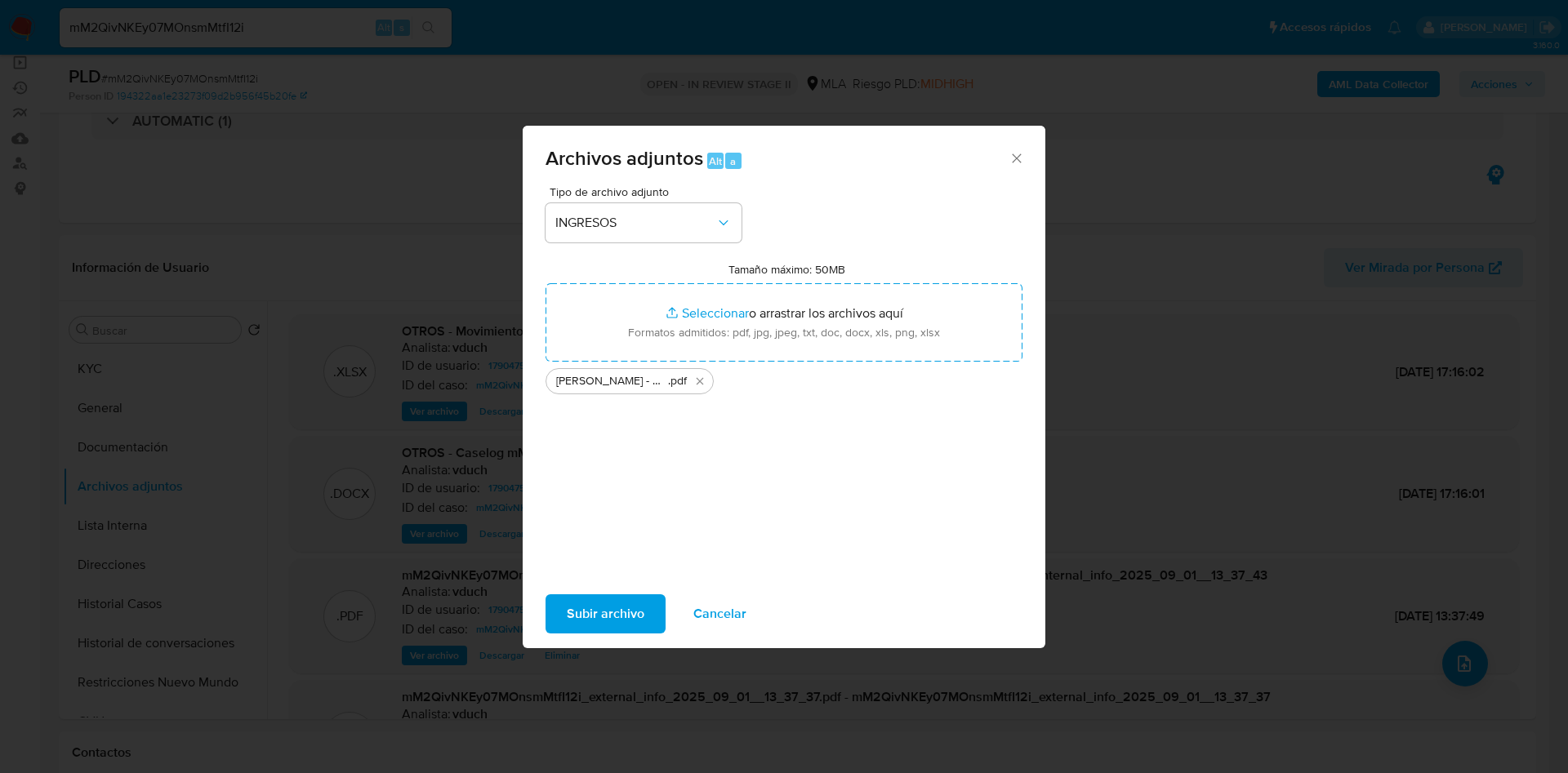
click at [616, 613] on span "Subir archivo" at bounding box center [605, 614] width 78 height 36
